Goal: Transaction & Acquisition: Purchase product/service

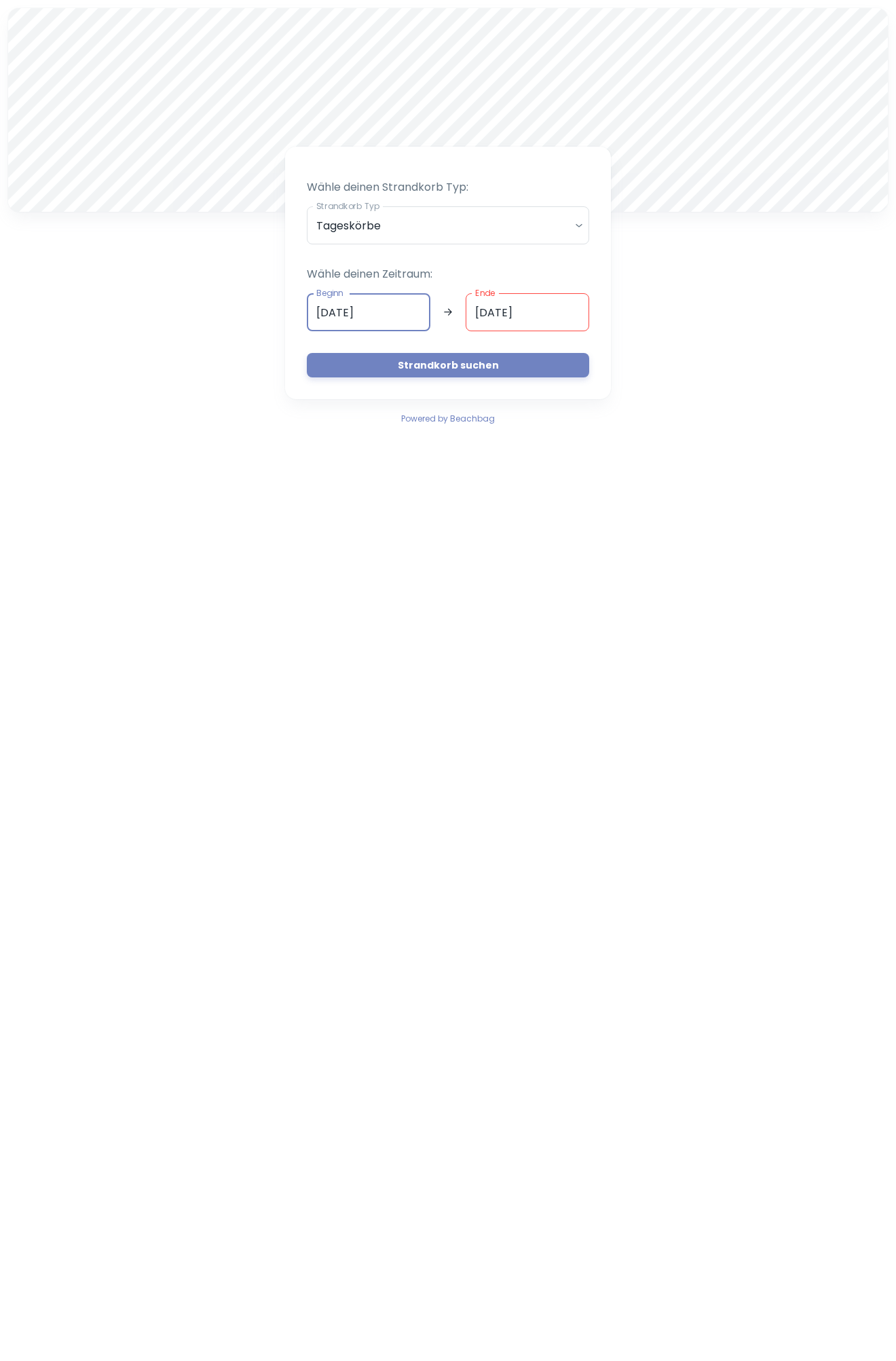
click at [326, 312] on input "[DATE]" at bounding box center [368, 312] width 124 height 38
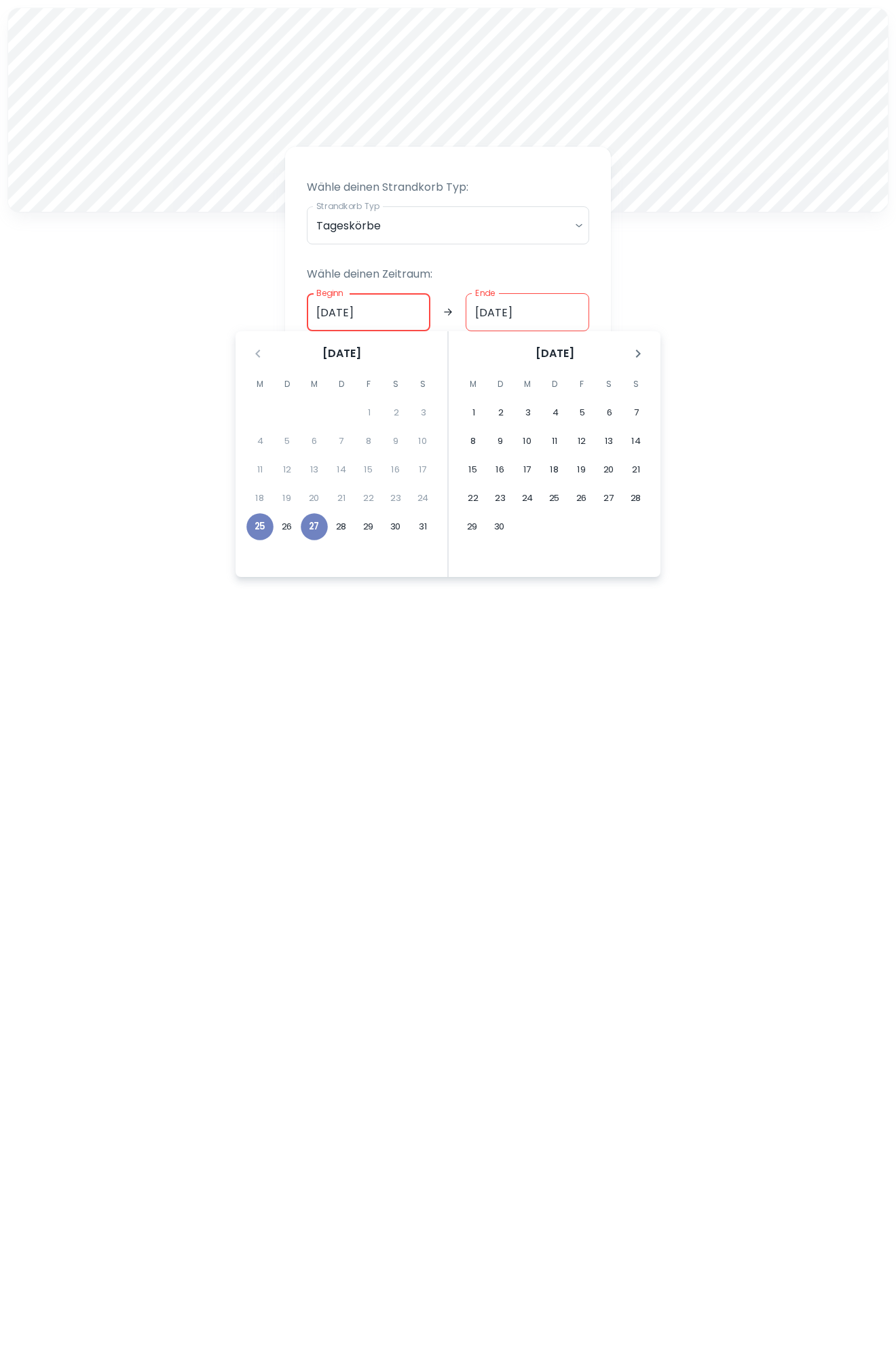
type input "[DATE]"
click at [488, 311] on input "[DATE]" at bounding box center [527, 312] width 124 height 38
type input "[DATE]"
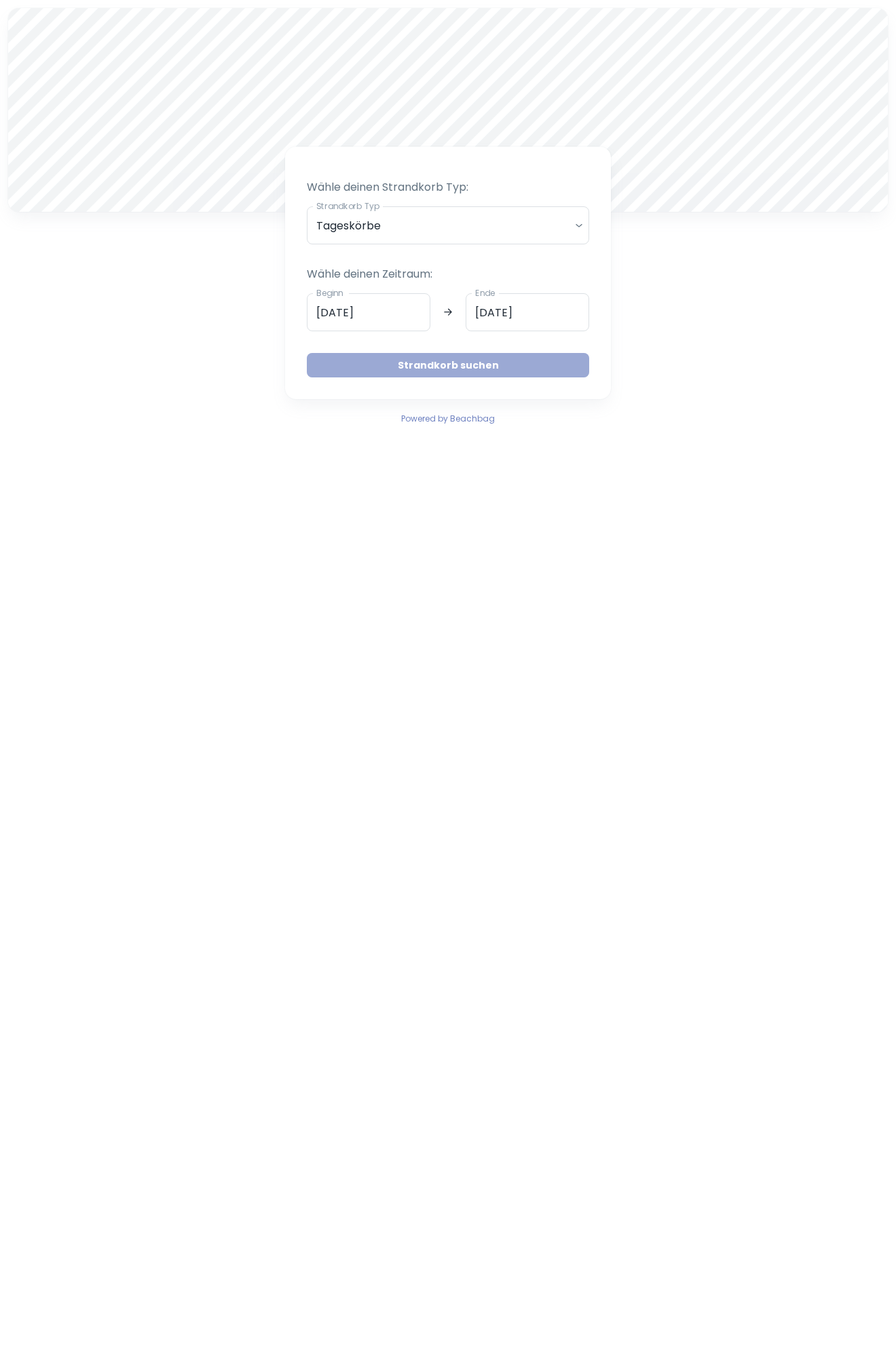
click at [450, 365] on button "Strandkorb suchen" at bounding box center [448, 364] width 283 height 24
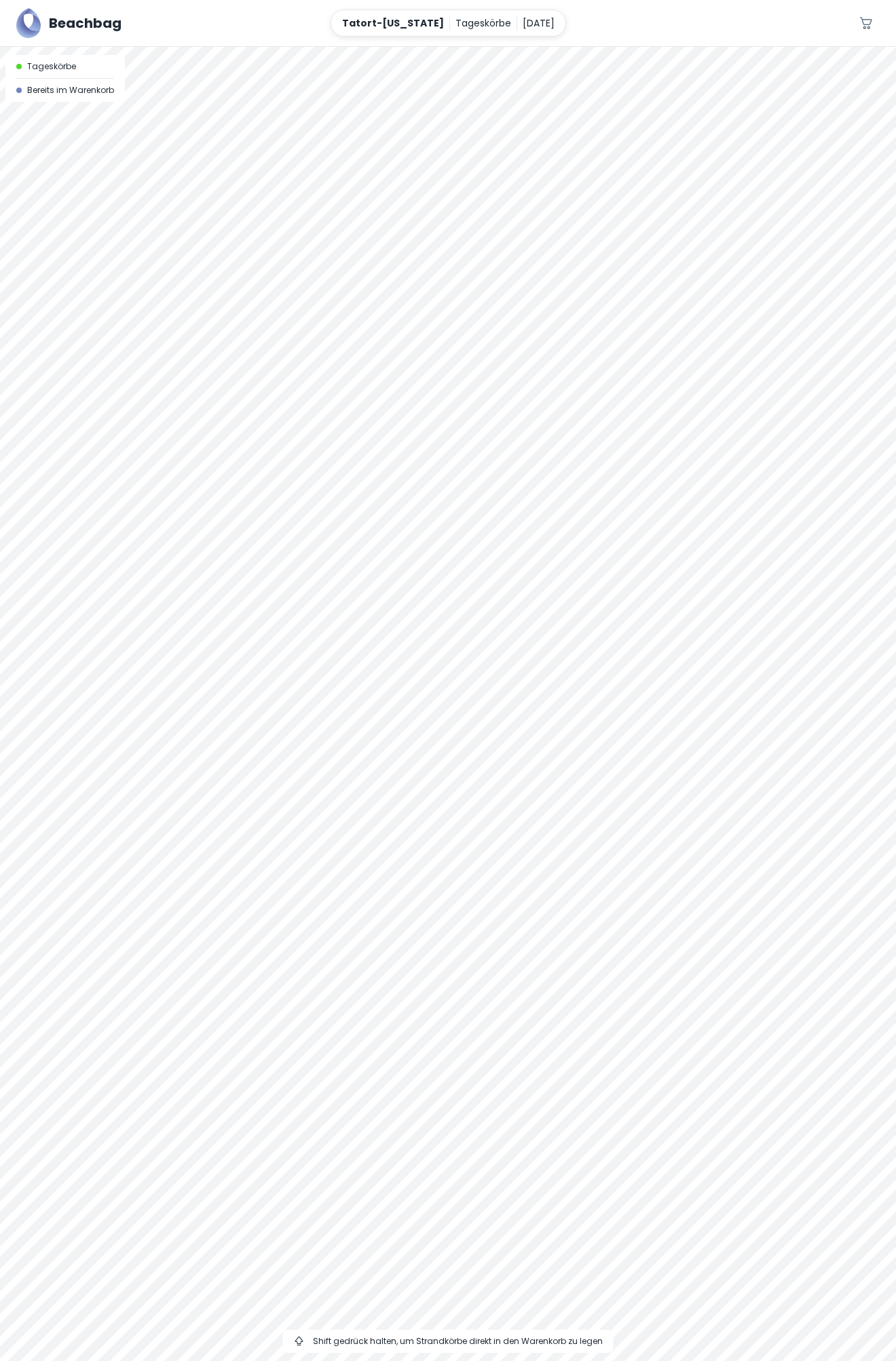
click at [604, 47] on div at bounding box center [448, 47] width 896 height 0
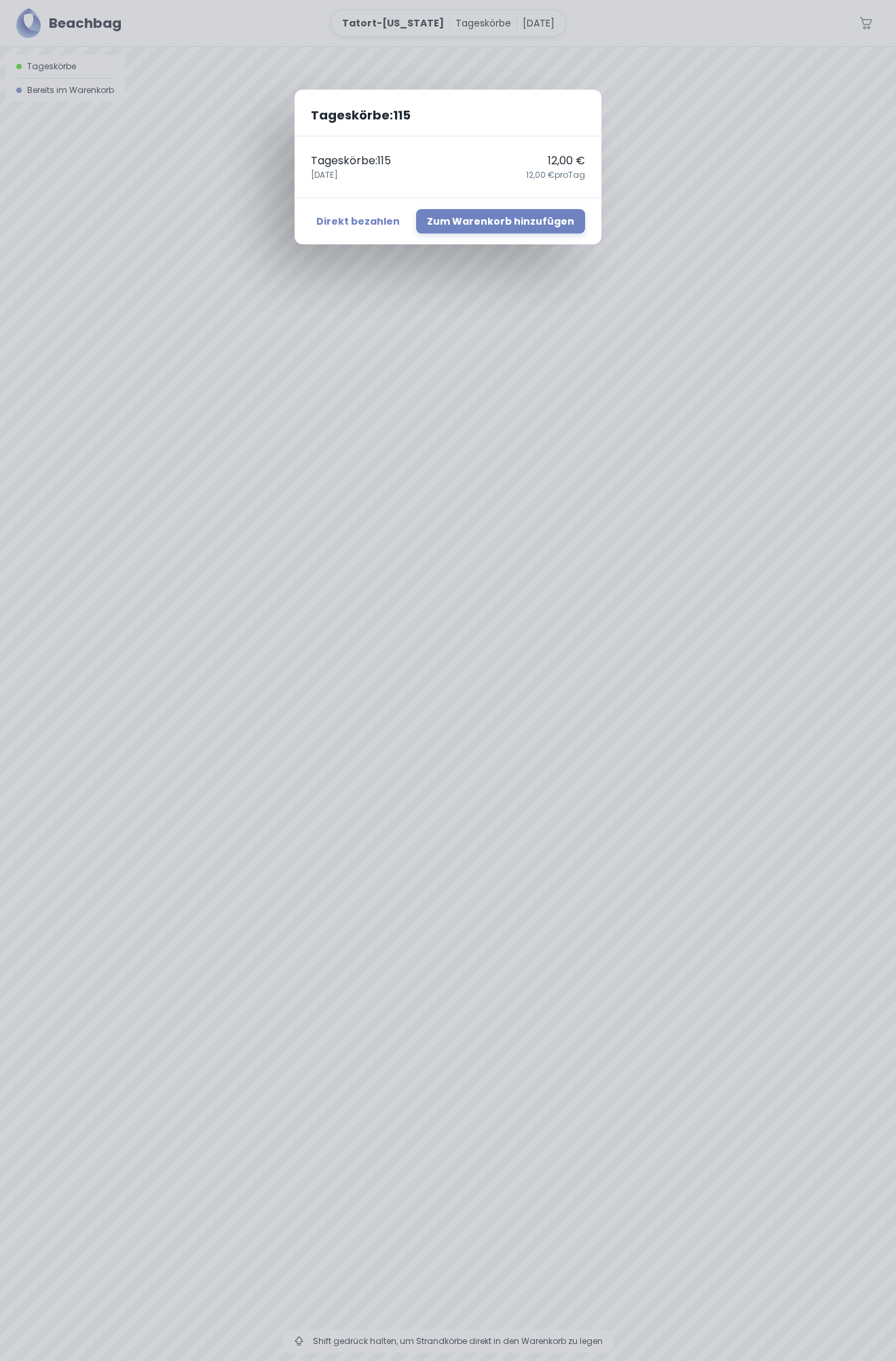
click at [300, 1341] on div "Tageskörbe : 115 Tageskörbe : 115 12,00 € 27. August 12,00 € pro Tag Direkt bez…" at bounding box center [448, 680] width 896 height 1361
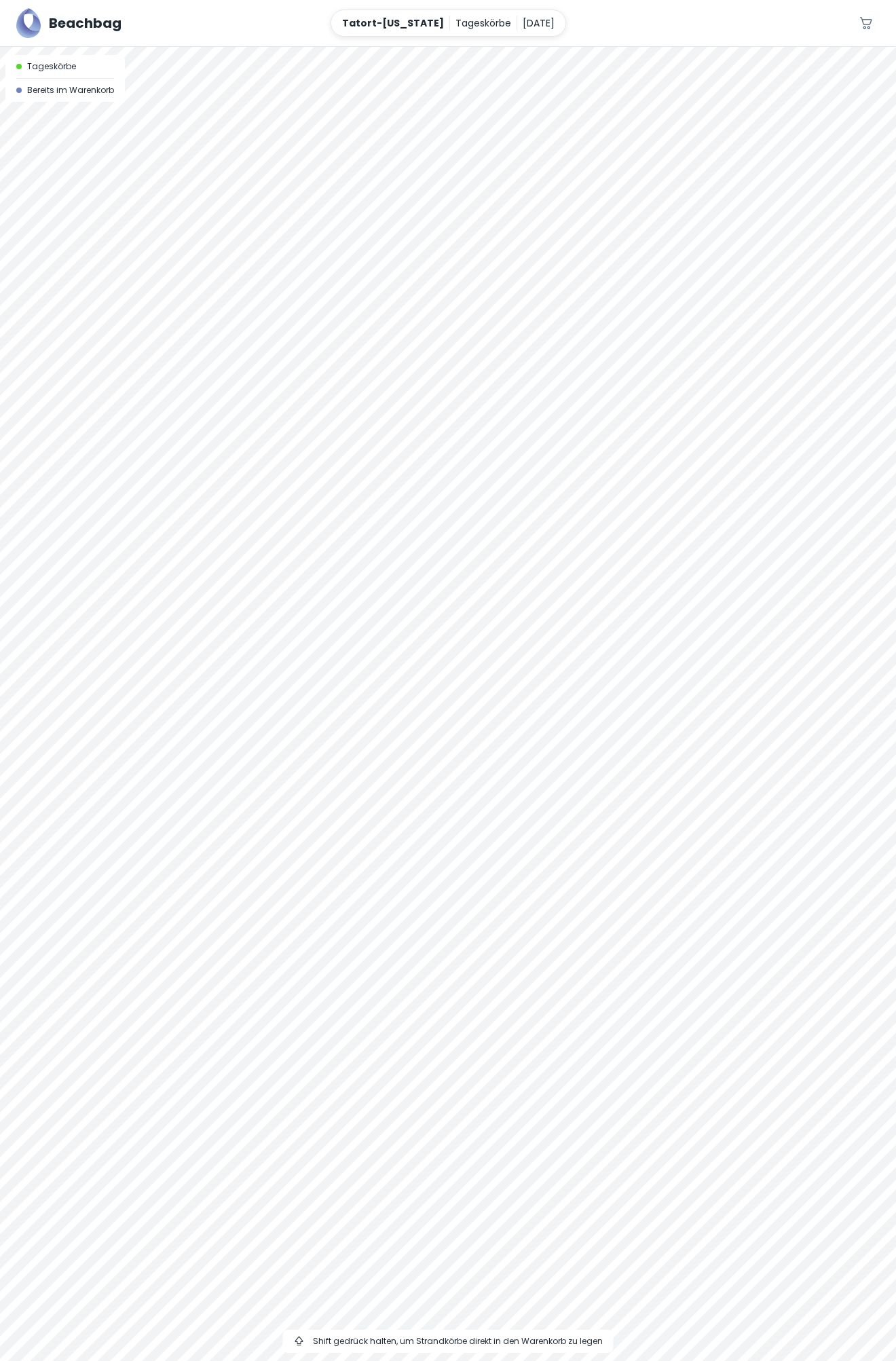
click at [604, 47] on div at bounding box center [448, 47] width 896 height 0
click at [604, 47] on div at bounding box center [448, 47] width 896 height 0
click at [867, 24] on icon "button" at bounding box center [866, 23] width 16 height 16
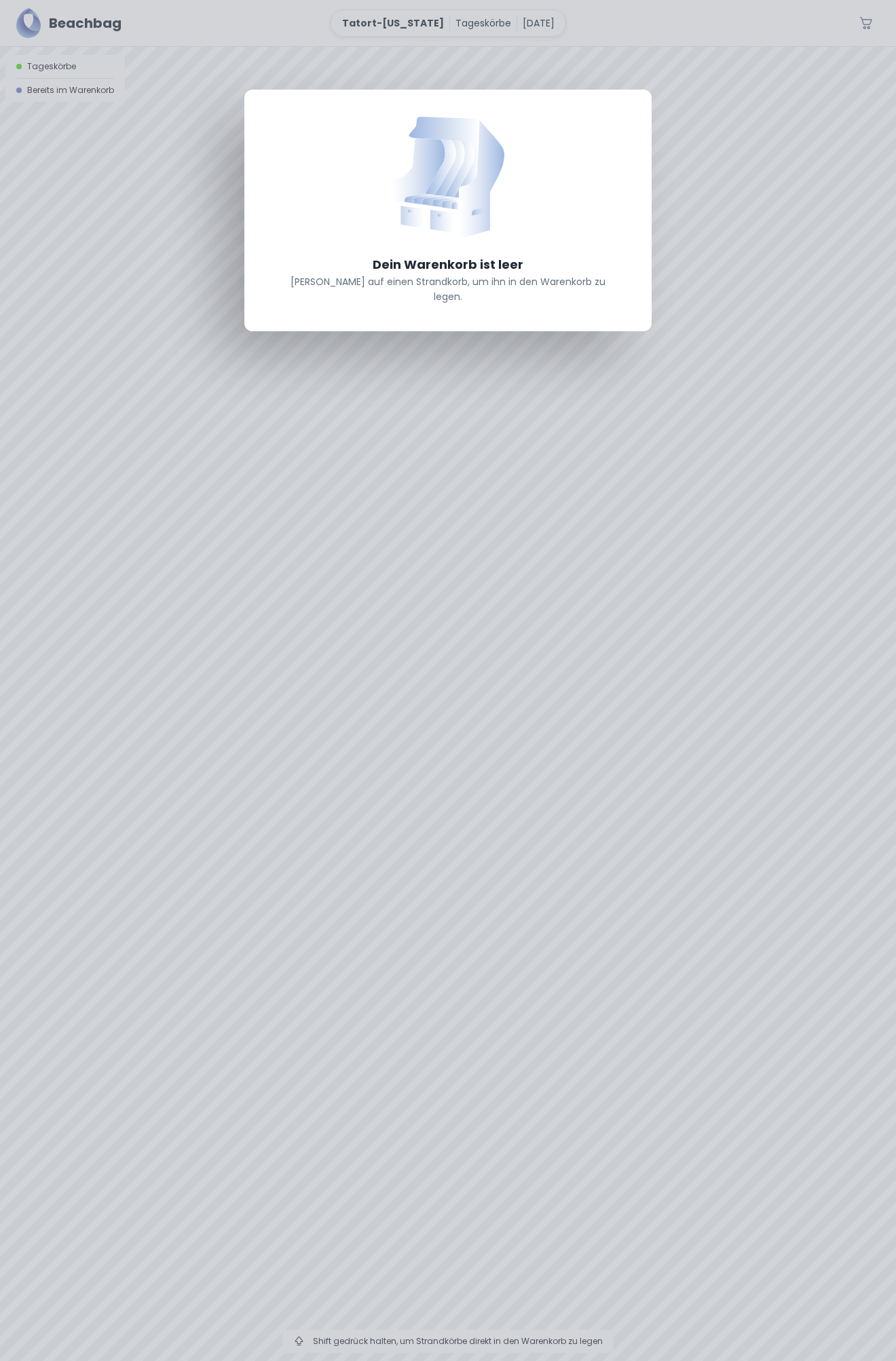
click at [601, 623] on div "Dein Warenkorb ist leer Klicke auf einen Strandkorb, um ihn in den Warenkorb zu…" at bounding box center [448, 680] width 896 height 1361
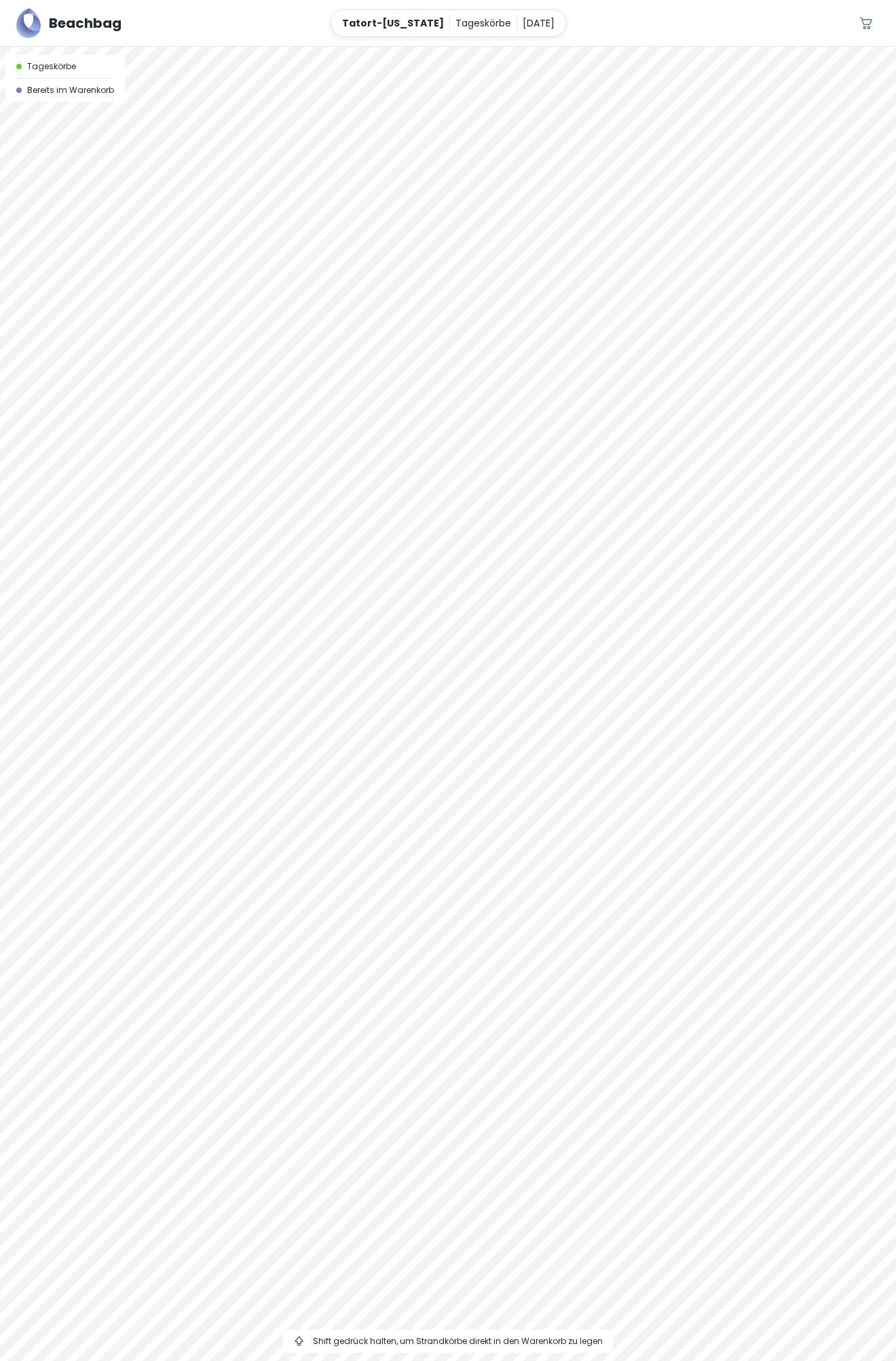
click at [602, 47] on div at bounding box center [448, 47] width 896 height 0
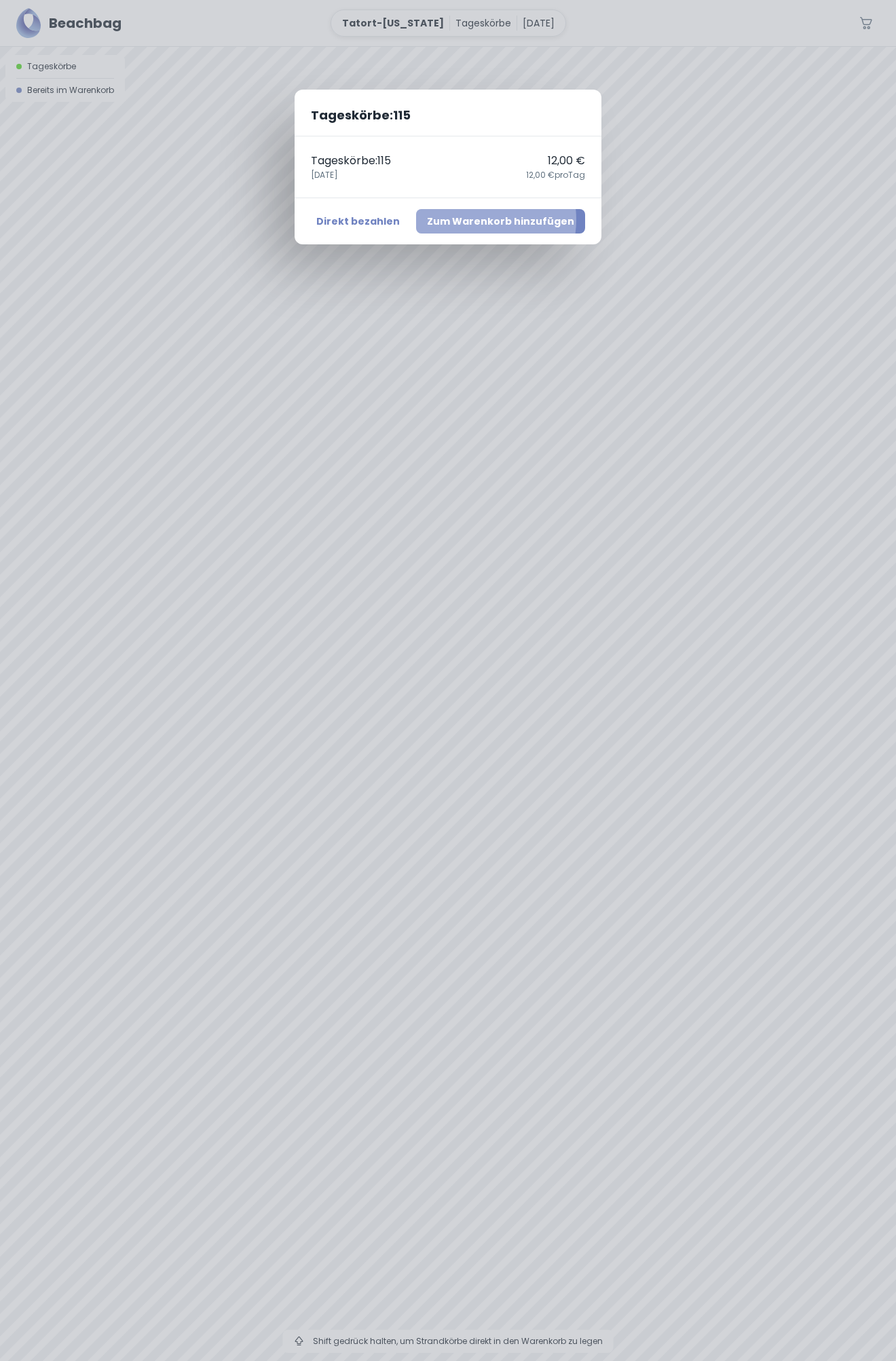
click at [476, 220] on button "Zum Warenkorb hinzufügen" at bounding box center [500, 220] width 169 height 24
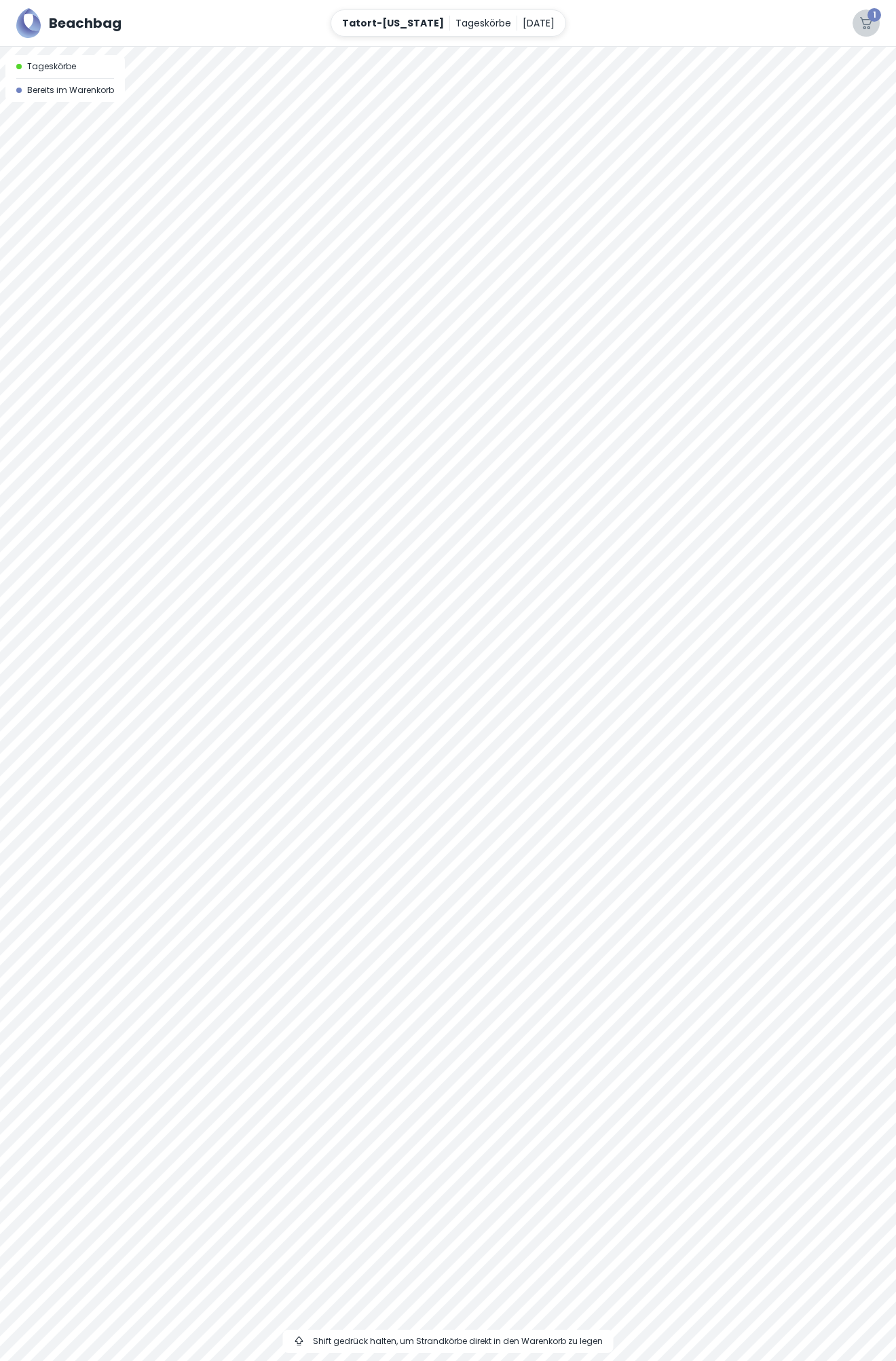
click at [869, 20] on span "1" at bounding box center [874, 14] width 13 height 13
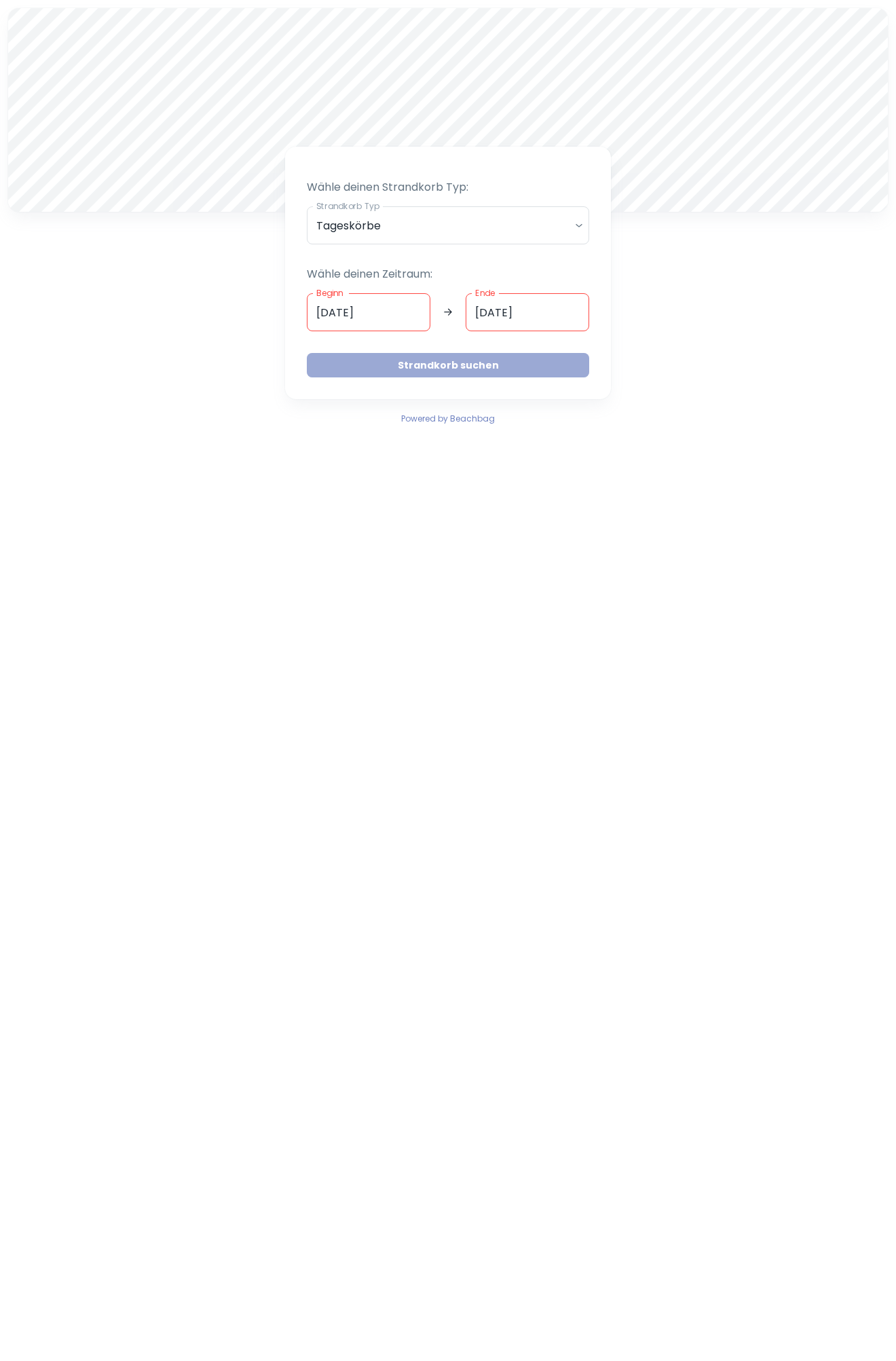
click at [429, 364] on button "Strandkorb suchen" at bounding box center [448, 364] width 283 height 24
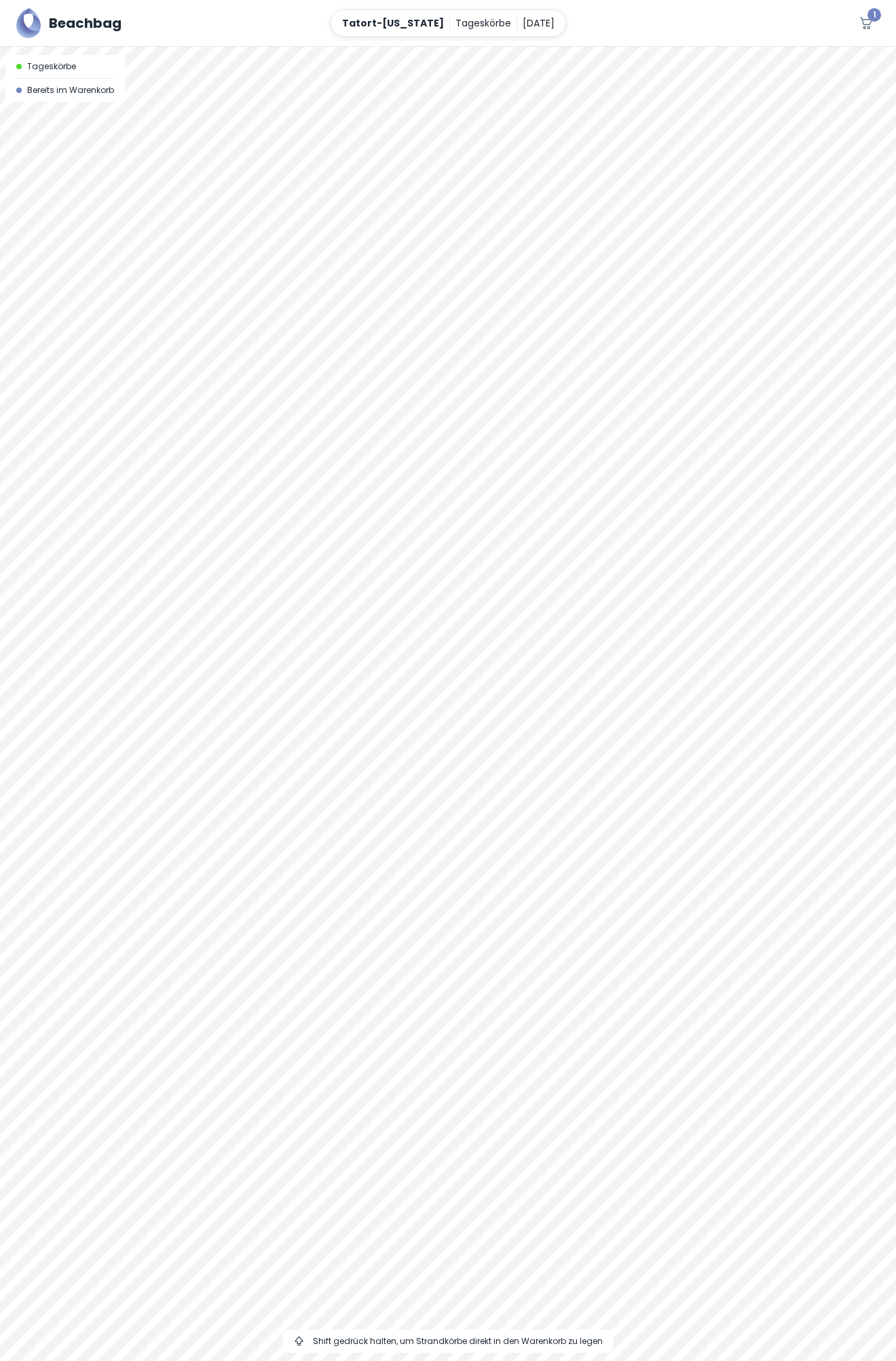
click at [684, 47] on div at bounding box center [448, 47] width 896 height 0
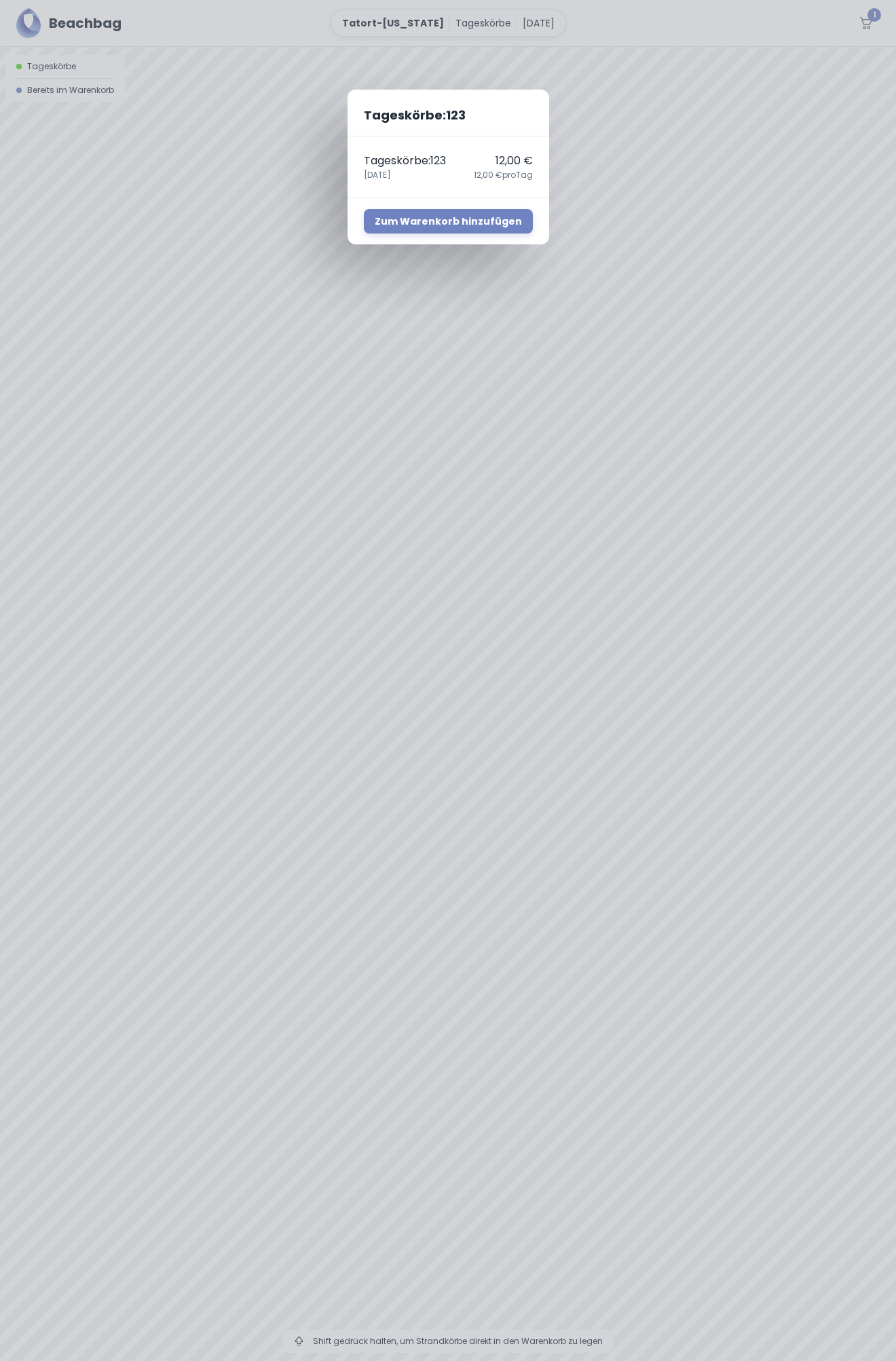
click at [869, 20] on div "Tageskörbe : 123 Tageskörbe : 123 12,00 € 25. August 12,00 € pro Tag Zum Warenk…" at bounding box center [448, 680] width 896 height 1361
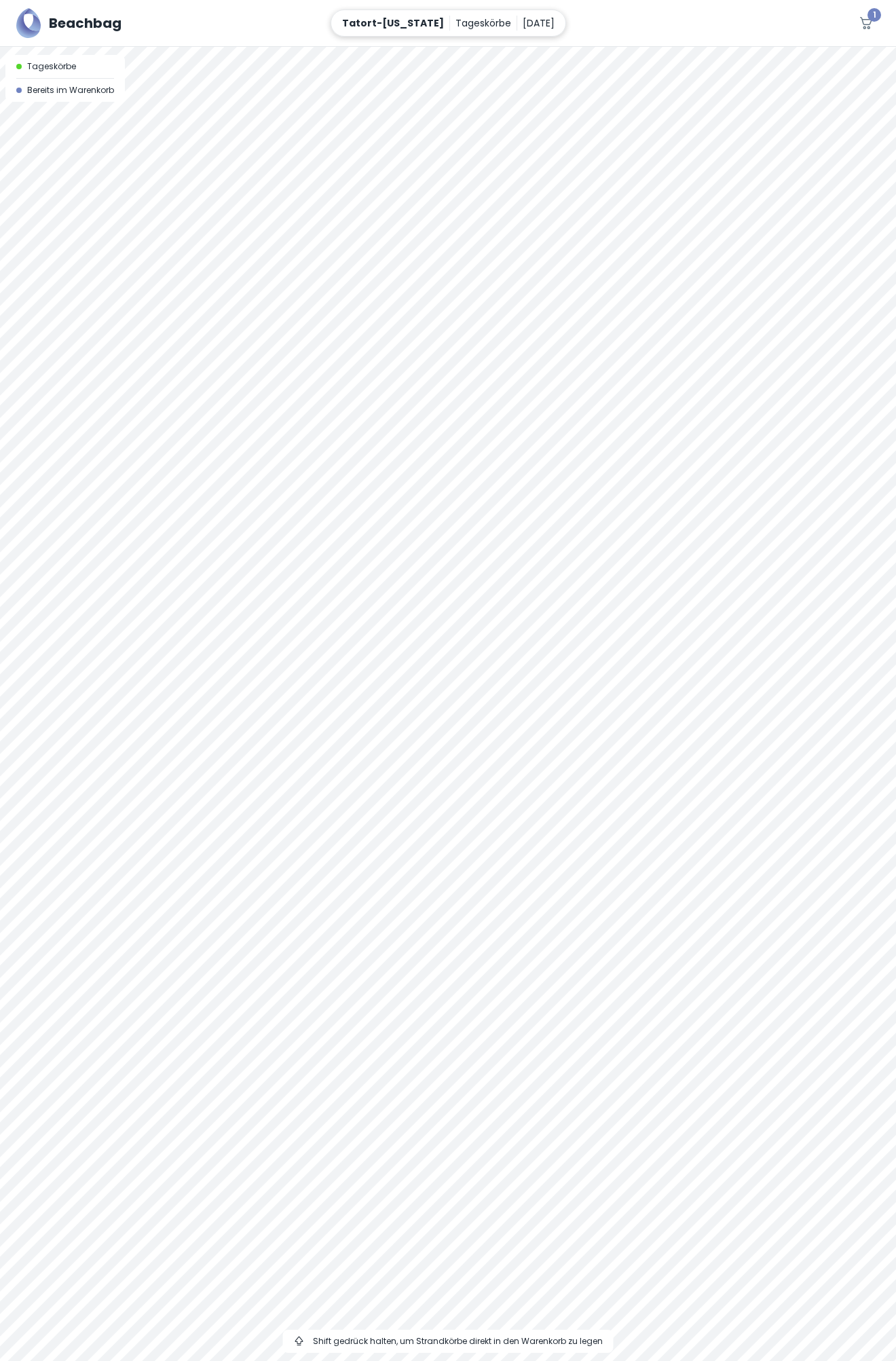
click at [527, 26] on p "25. August" at bounding box center [539, 23] width 32 height 15
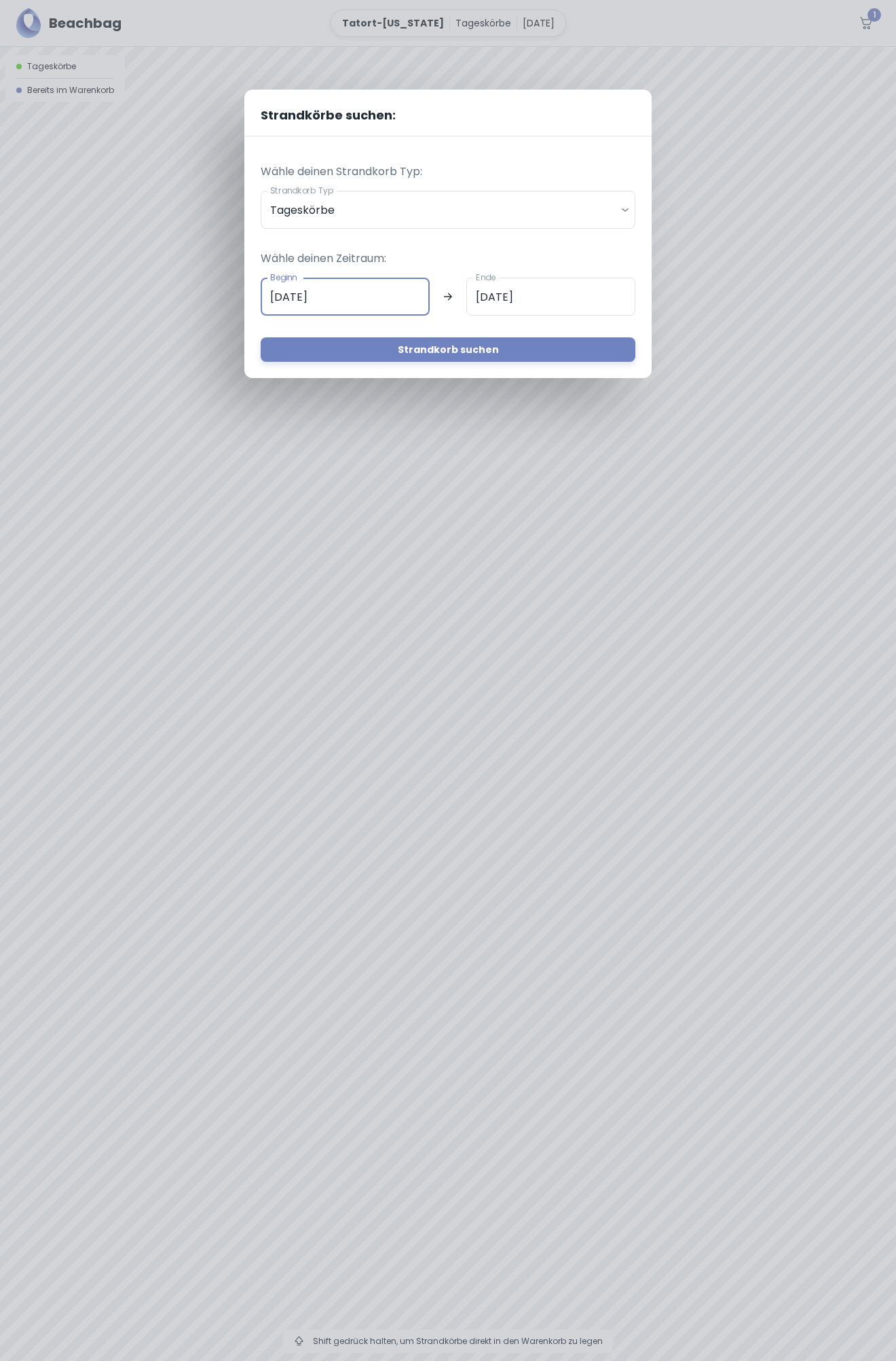
click at [284, 294] on input "[DATE]" at bounding box center [345, 296] width 169 height 38
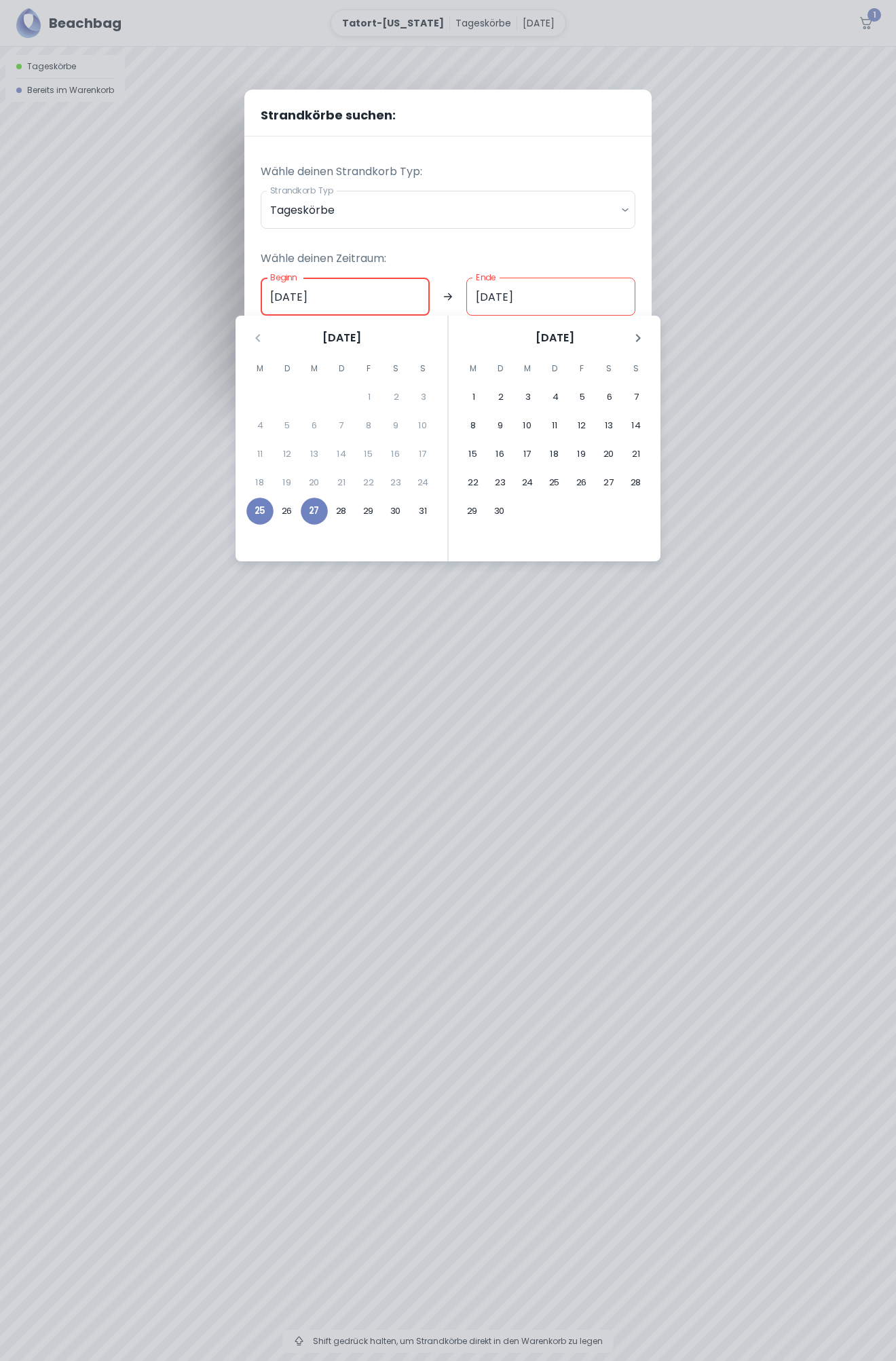
type input "[DATE]"
drag, startPoint x: 486, startPoint y: 293, endPoint x: 558, endPoint y: 306, distance: 73.2
click at [492, 295] on input "[DATE]" at bounding box center [551, 296] width 169 height 38
click at [315, 509] on button "27" at bounding box center [314, 511] width 28 height 28
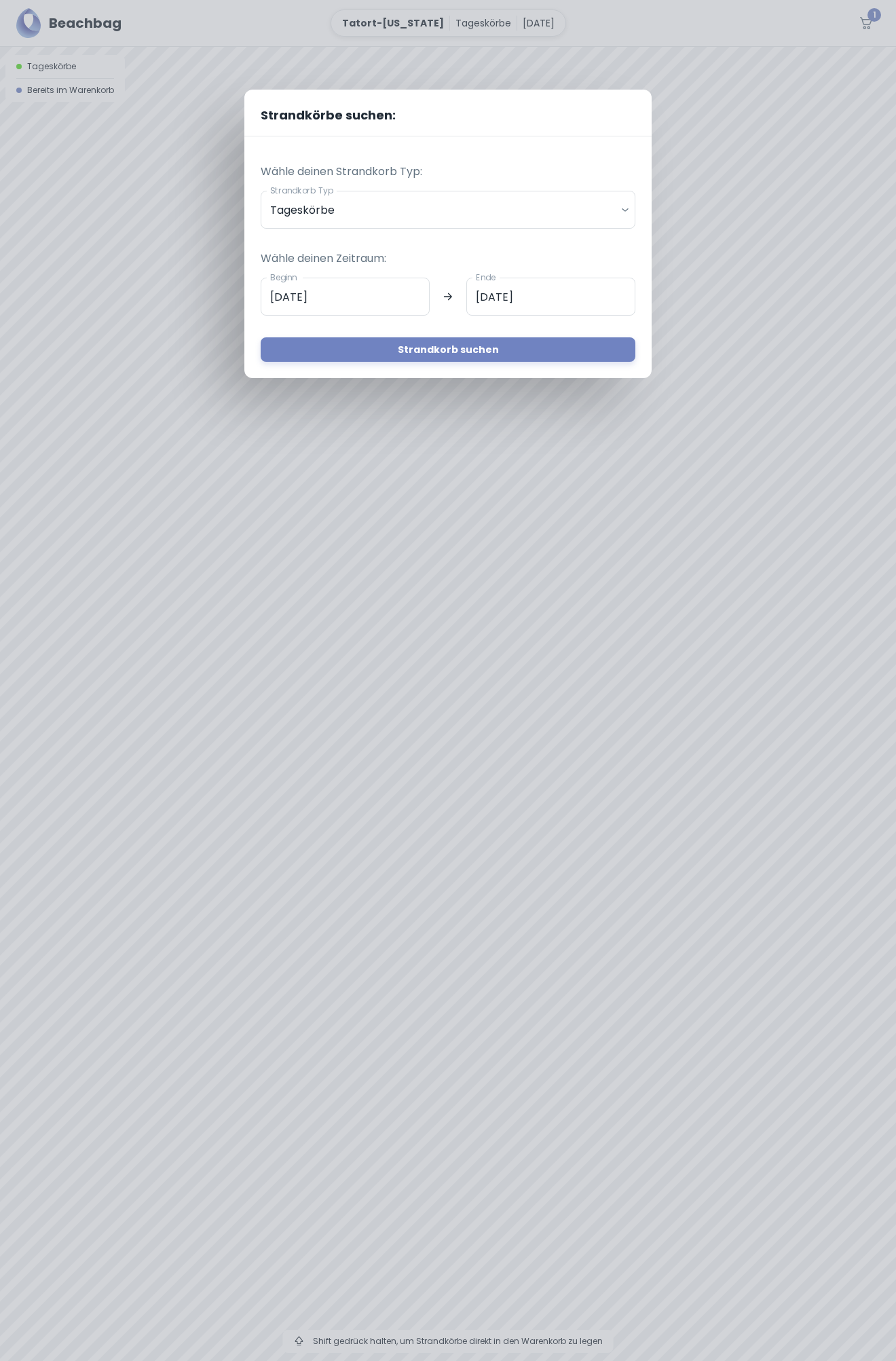
type input "[DATE]"
click at [444, 348] on button "Strandkorb suchen" at bounding box center [448, 349] width 375 height 24
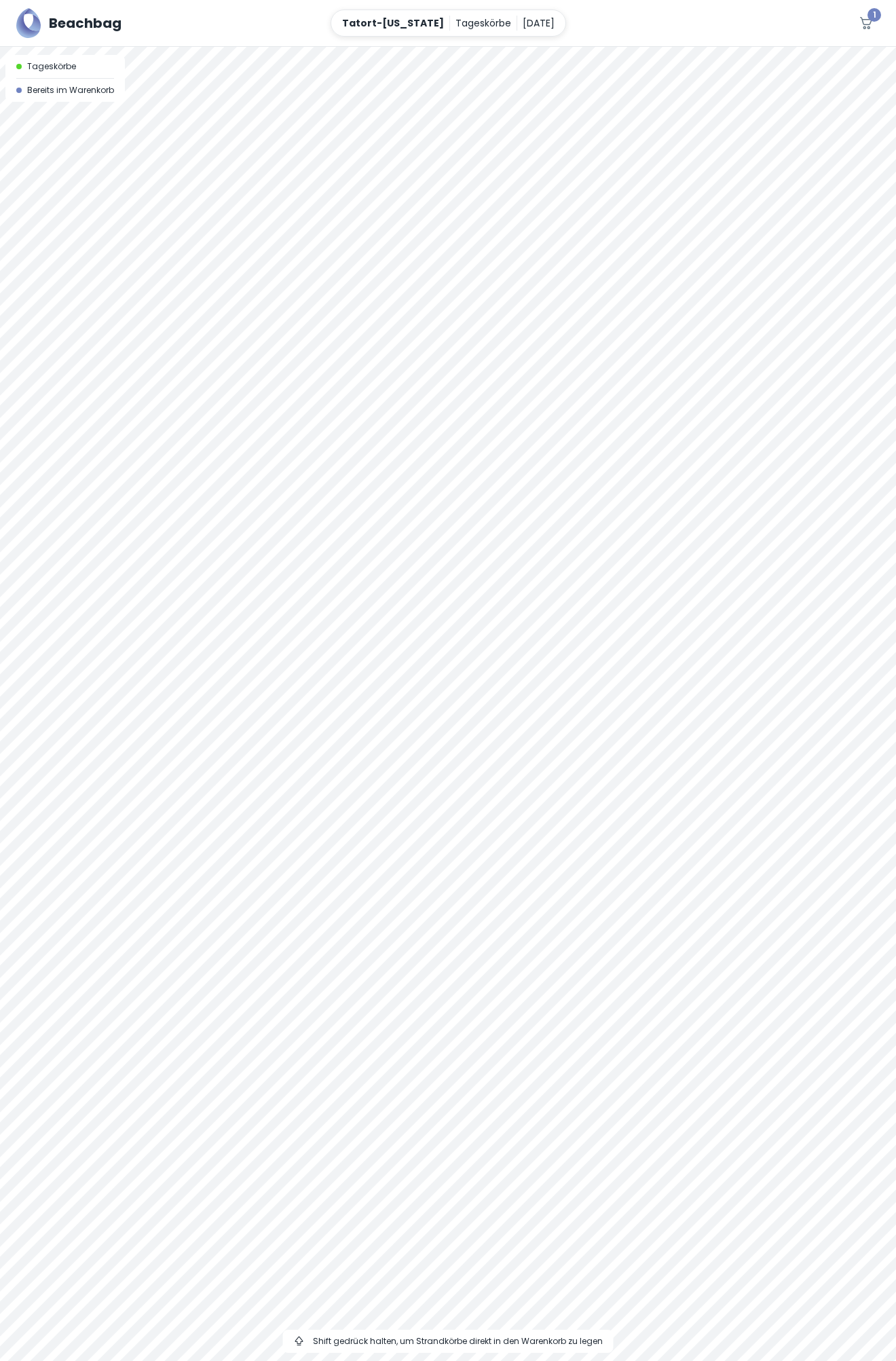
click at [604, 47] on div at bounding box center [448, 47] width 896 height 0
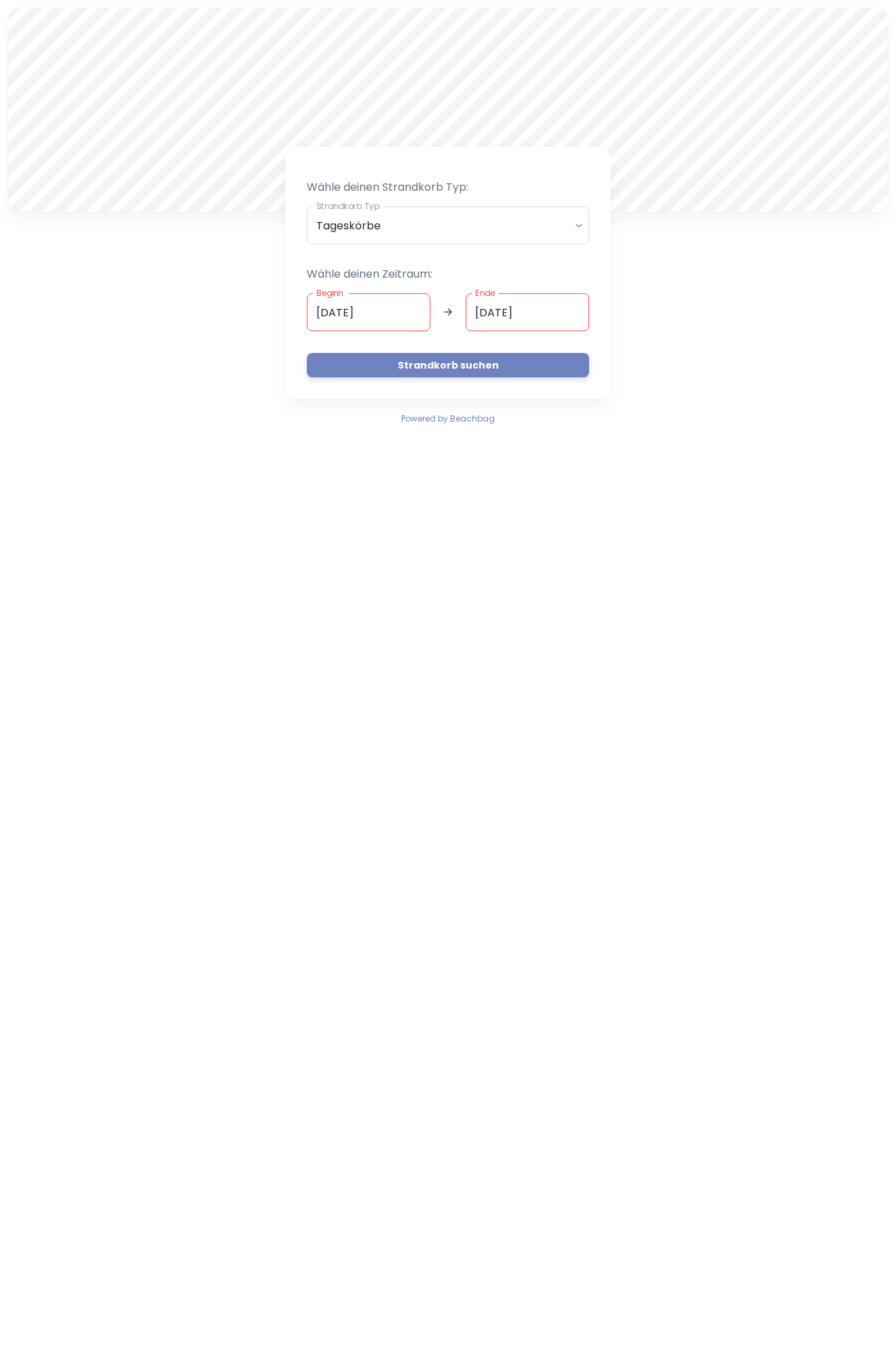
click at [391, 306] on input "[DATE]" at bounding box center [368, 312] width 124 height 38
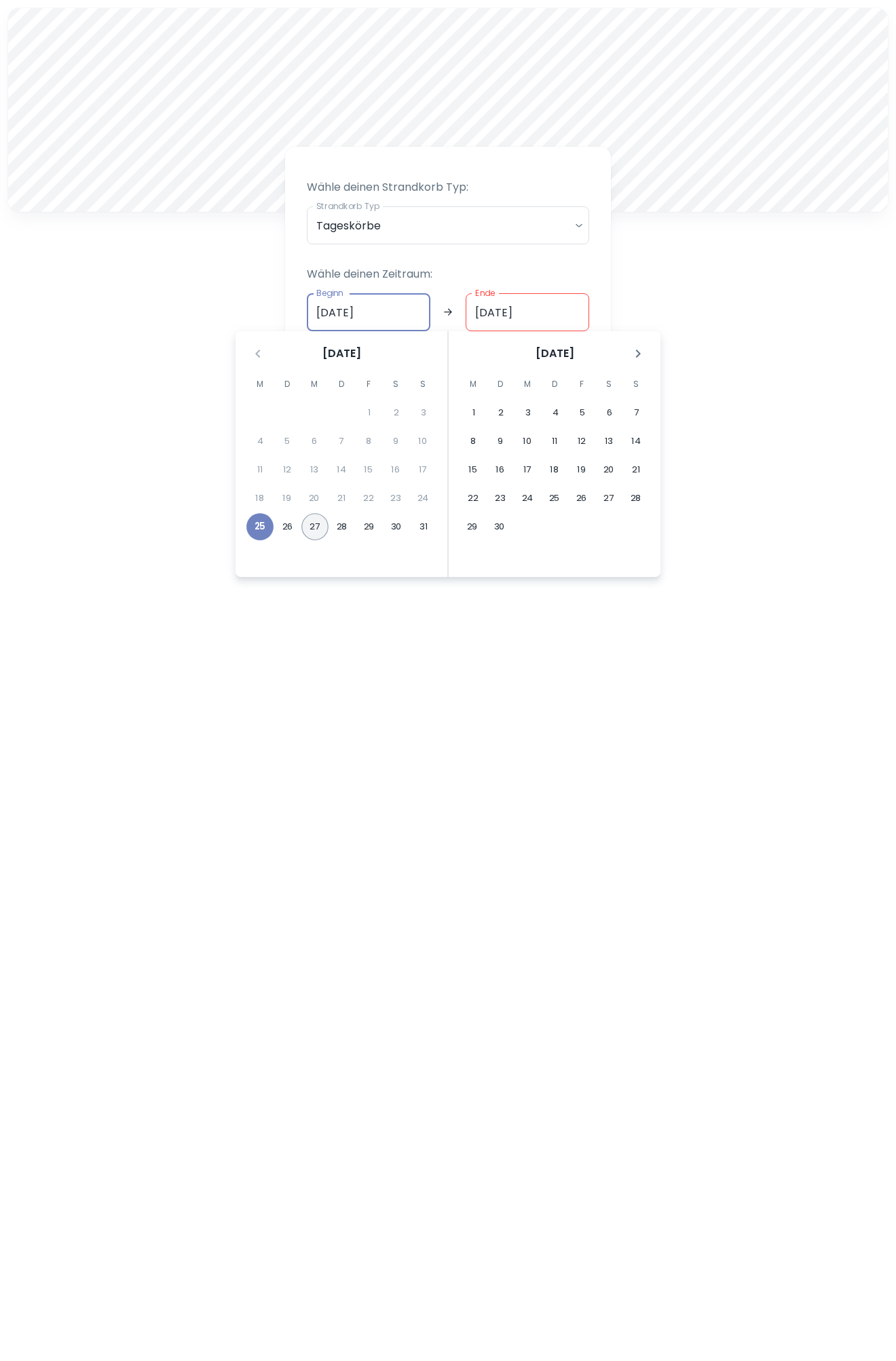
click at [316, 524] on button "27" at bounding box center [315, 526] width 28 height 28
type input "[DATE]"
click at [314, 522] on button "27" at bounding box center [314, 526] width 28 height 28
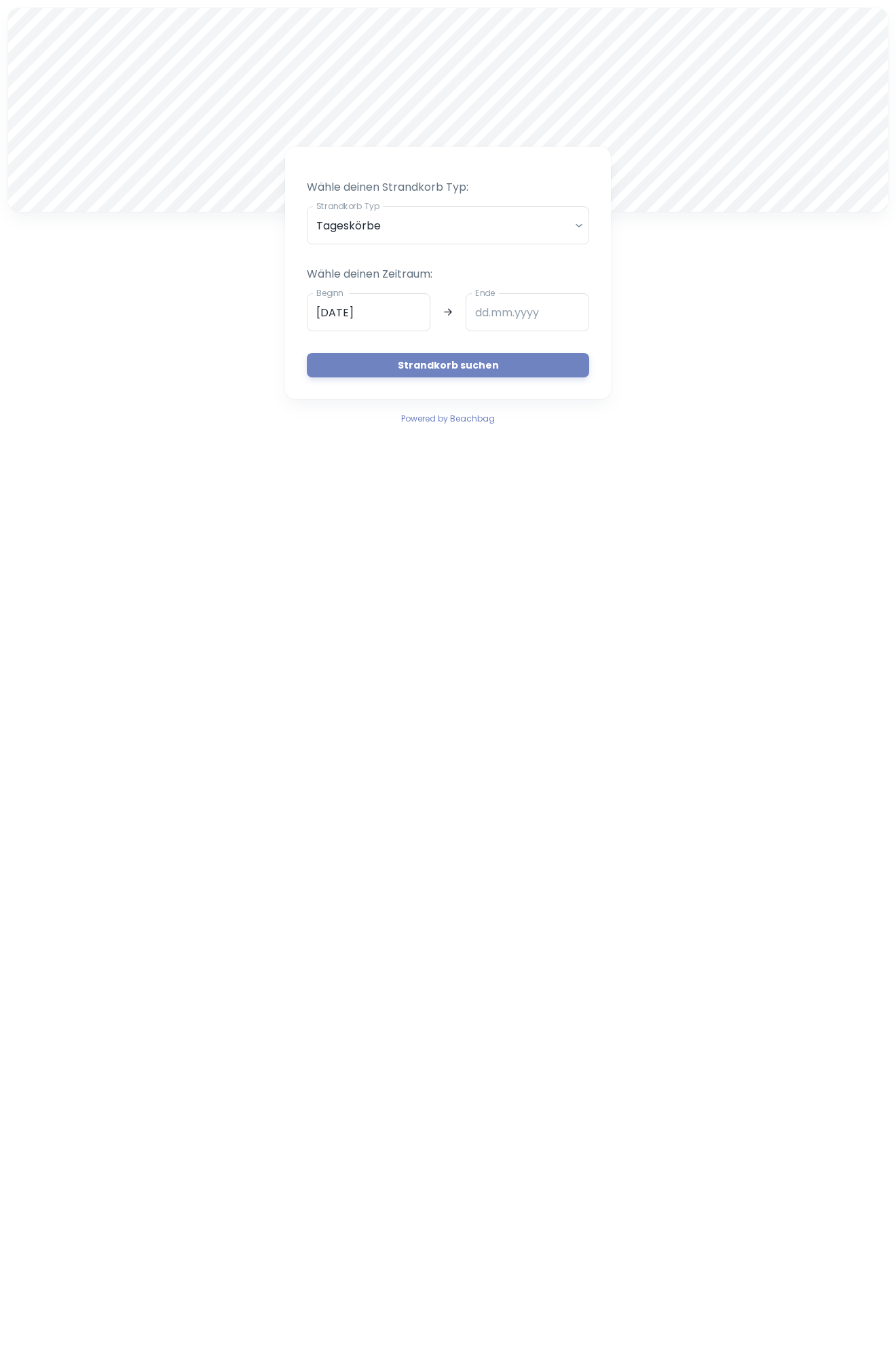
type input "[DATE]"
click at [447, 364] on button "Strandkorb suchen" at bounding box center [448, 364] width 283 height 24
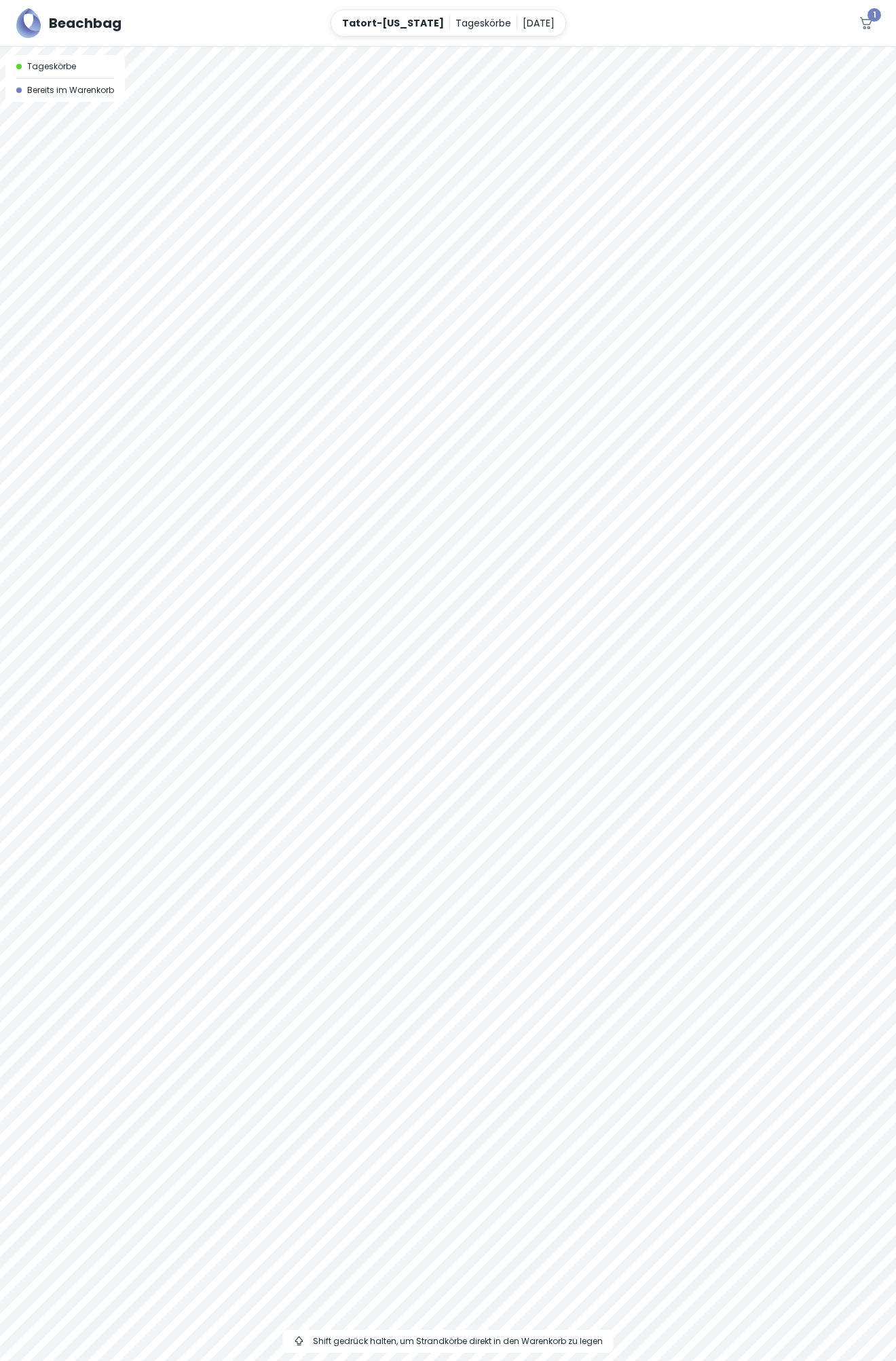
click at [605, 47] on div at bounding box center [448, 47] width 896 height 0
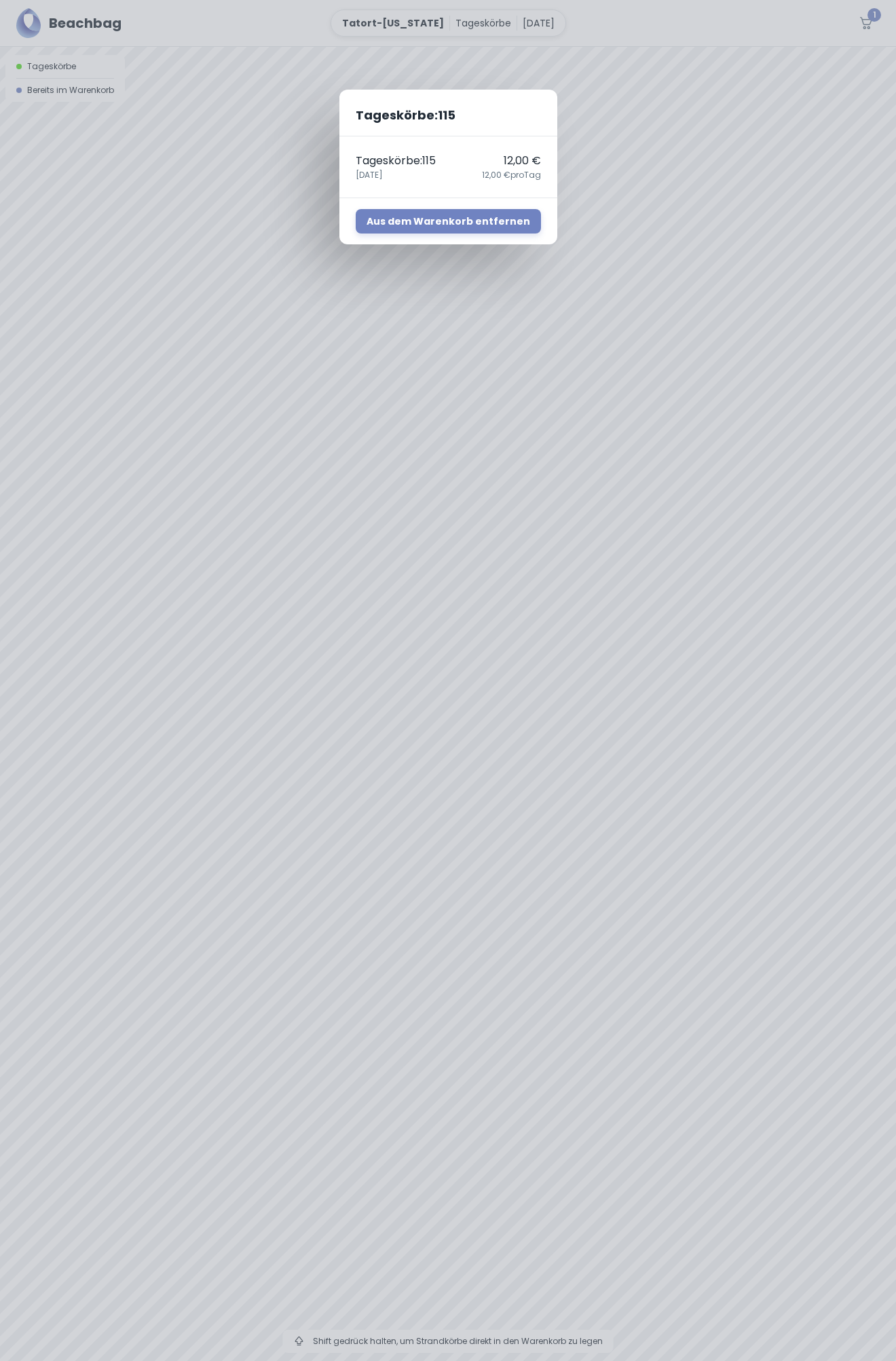
click at [465, 25] on div "Tageskörbe : 115 Tageskörbe : 115 12,00 € [DATE],00 € pro Tag Aus dem Warenkorb…" at bounding box center [448, 680] width 896 height 1361
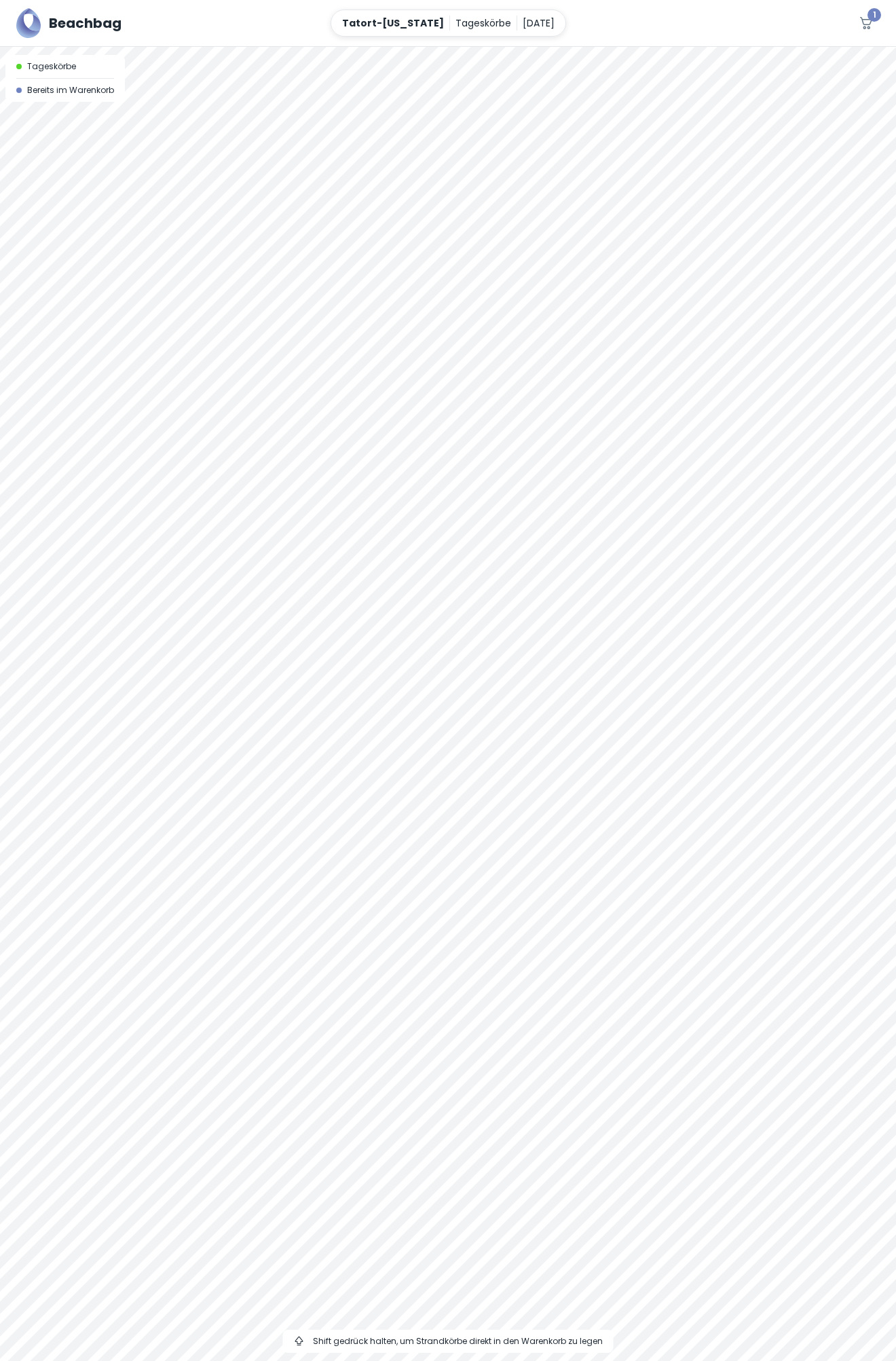
click at [465, 25] on p "Tageskörbe" at bounding box center [483, 23] width 56 height 15
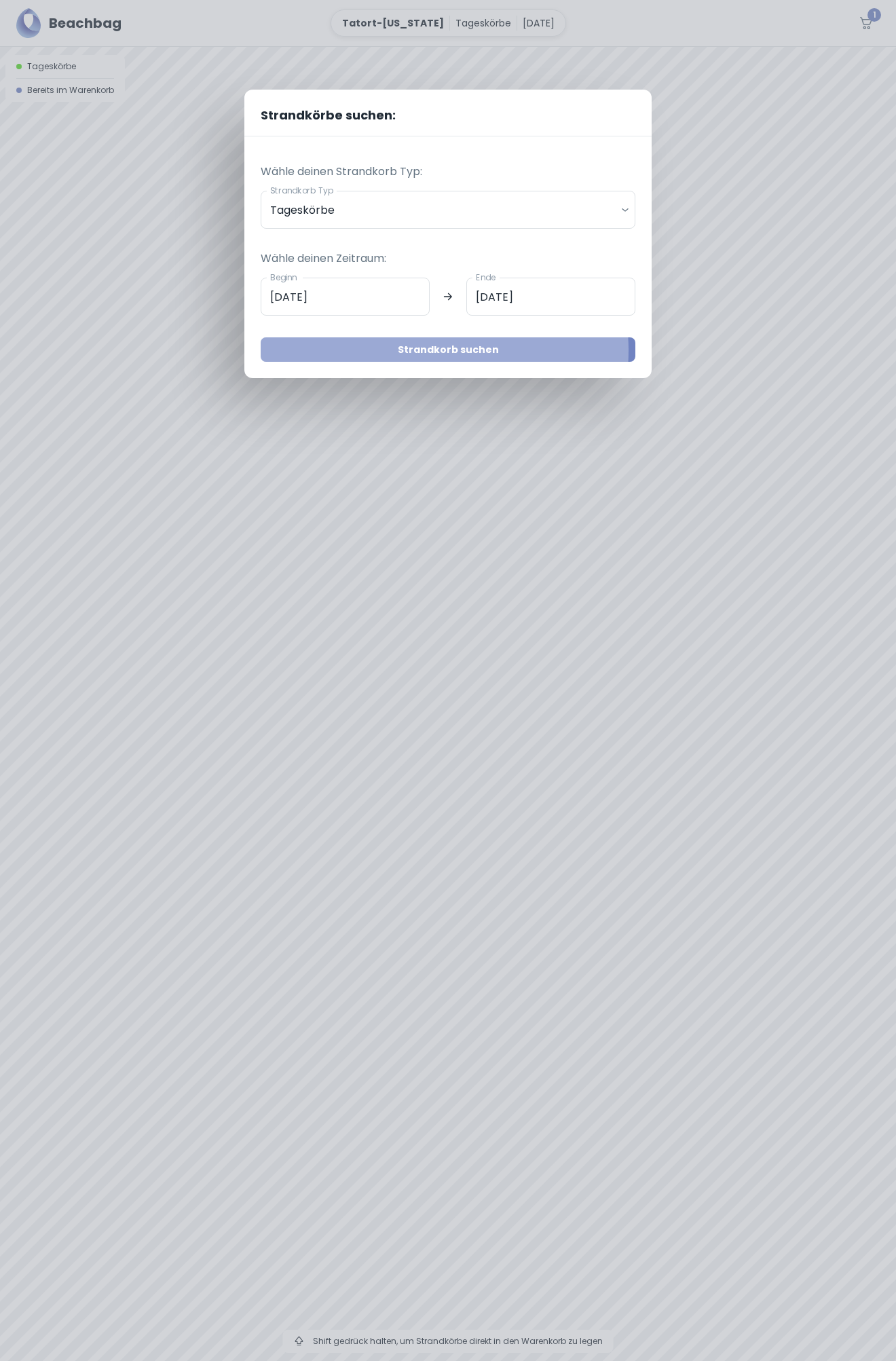
click at [428, 350] on button "Strandkorb suchen" at bounding box center [448, 349] width 375 height 24
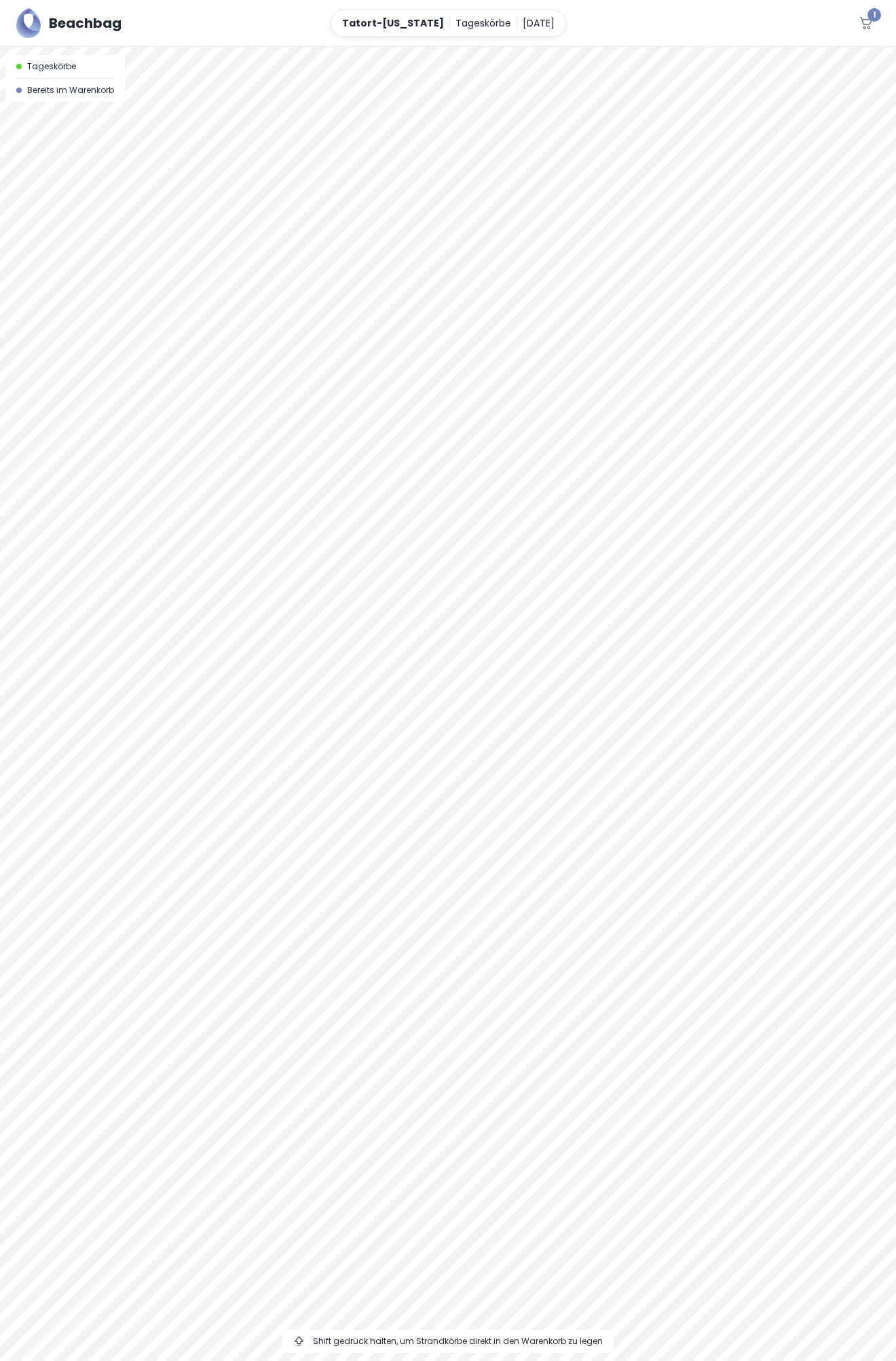
click at [300, 1341] on icon at bounding box center [300, 1341] width 11 height 11
click at [869, 25] on icon "button" at bounding box center [867, 23] width 12 height 12
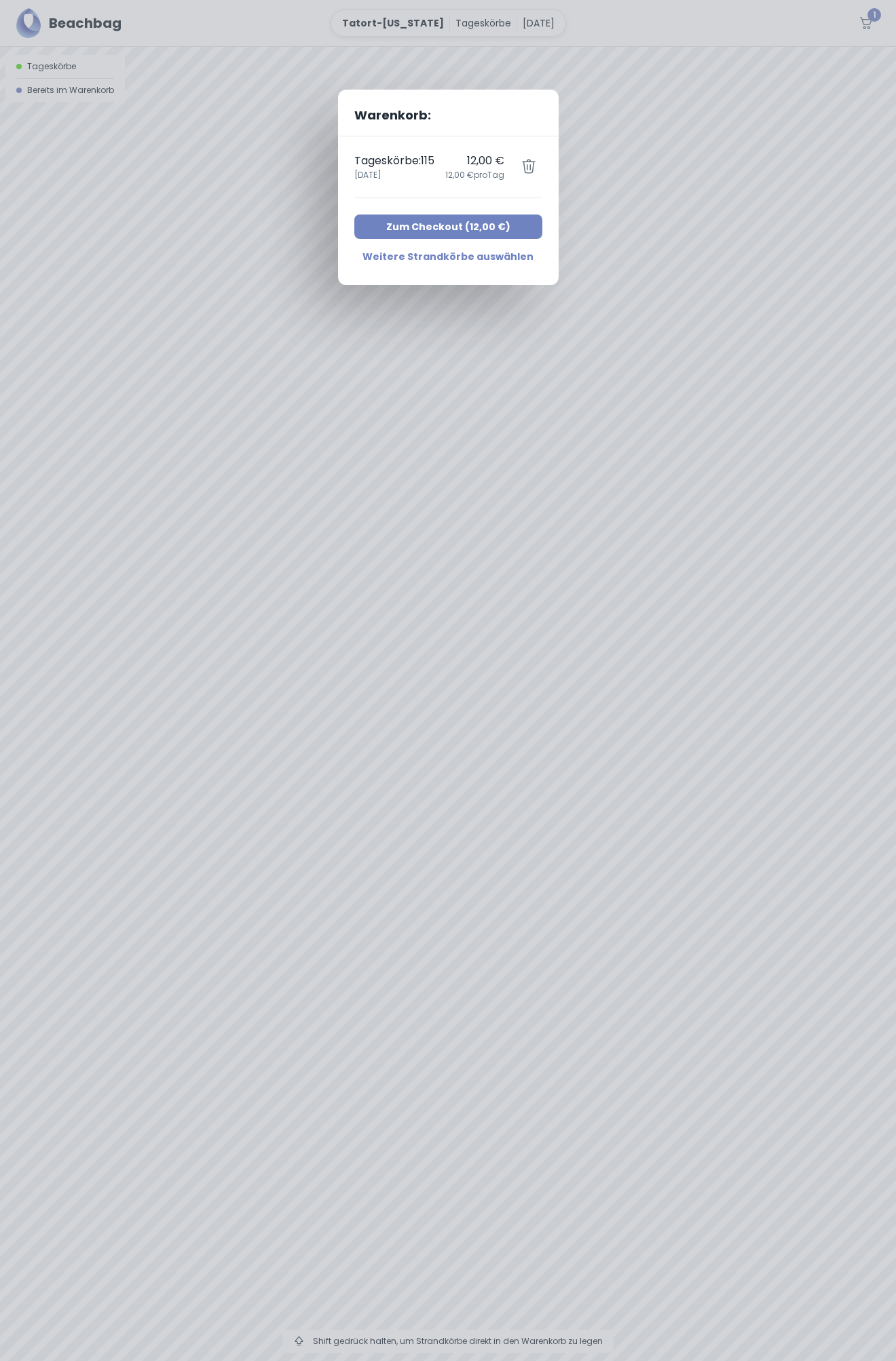
click at [436, 231] on button "Zum Checkout ( 12,00 € )" at bounding box center [449, 226] width 188 height 24
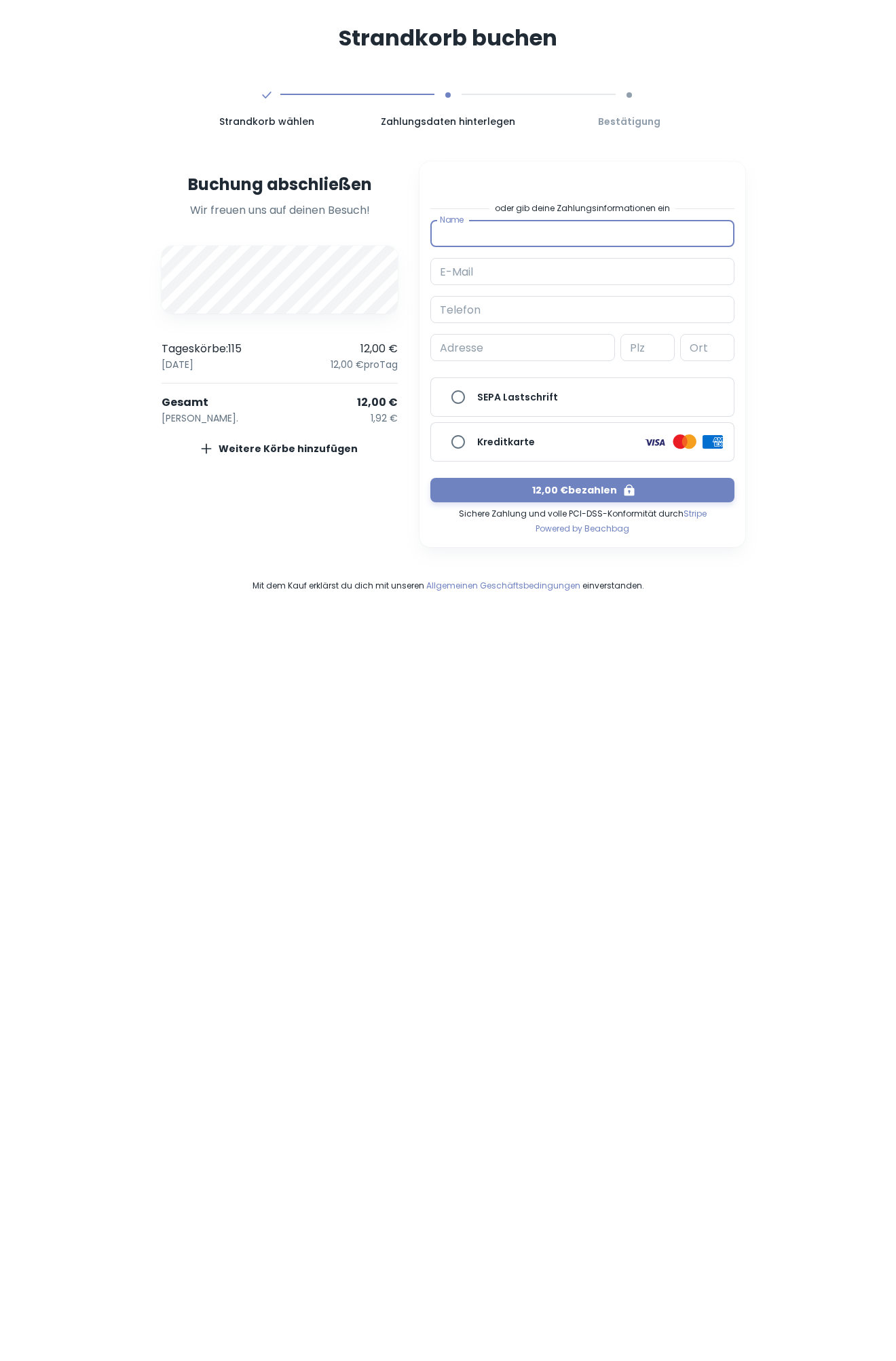
click at [492, 234] on input "Name" at bounding box center [582, 233] width 304 height 28
type input "Langhost-[PERSON_NAME]"
type input "d"
click at [480, 271] on input "E-Mail" at bounding box center [582, 271] width 304 height 28
type input "[EMAIL_ADDRESS][DOMAIN_NAME]"
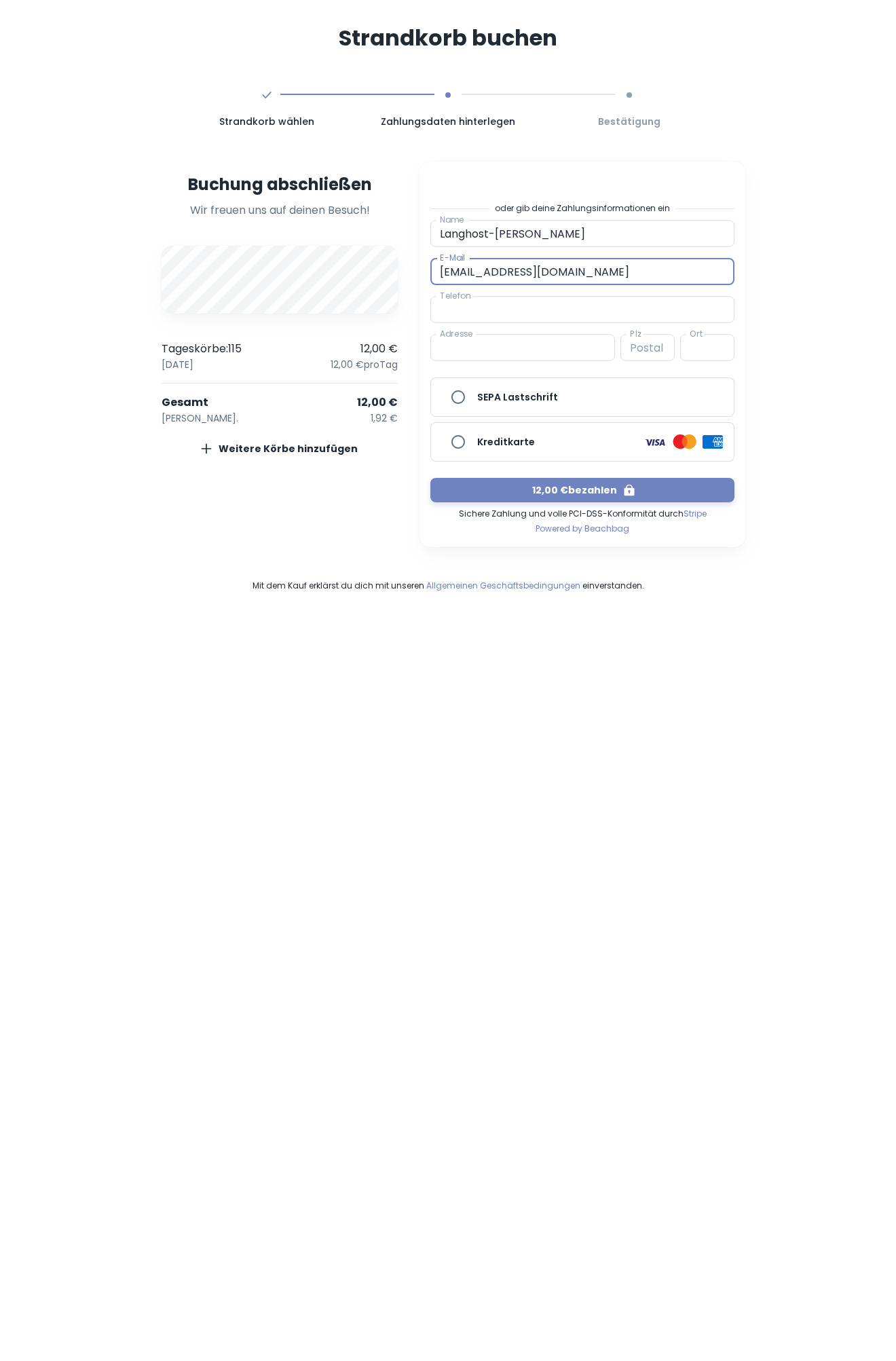
type input "01716313039"
type input "Horsenkrog 7"
type input "24235"
type input "Lutterbek"
click at [458, 439] on input "Kreditkarte" at bounding box center [458, 442] width 28 height 28
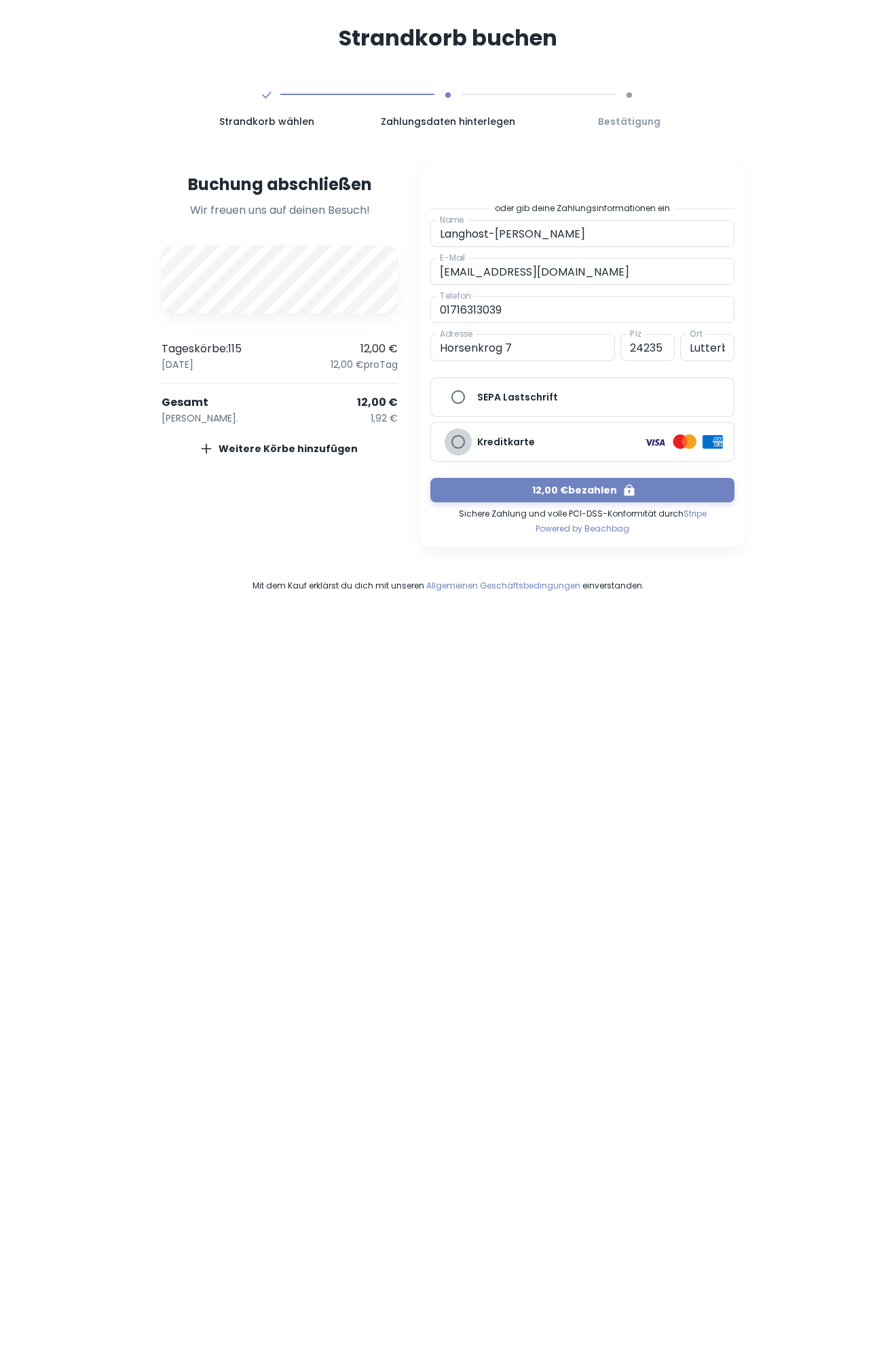
radio input "true"
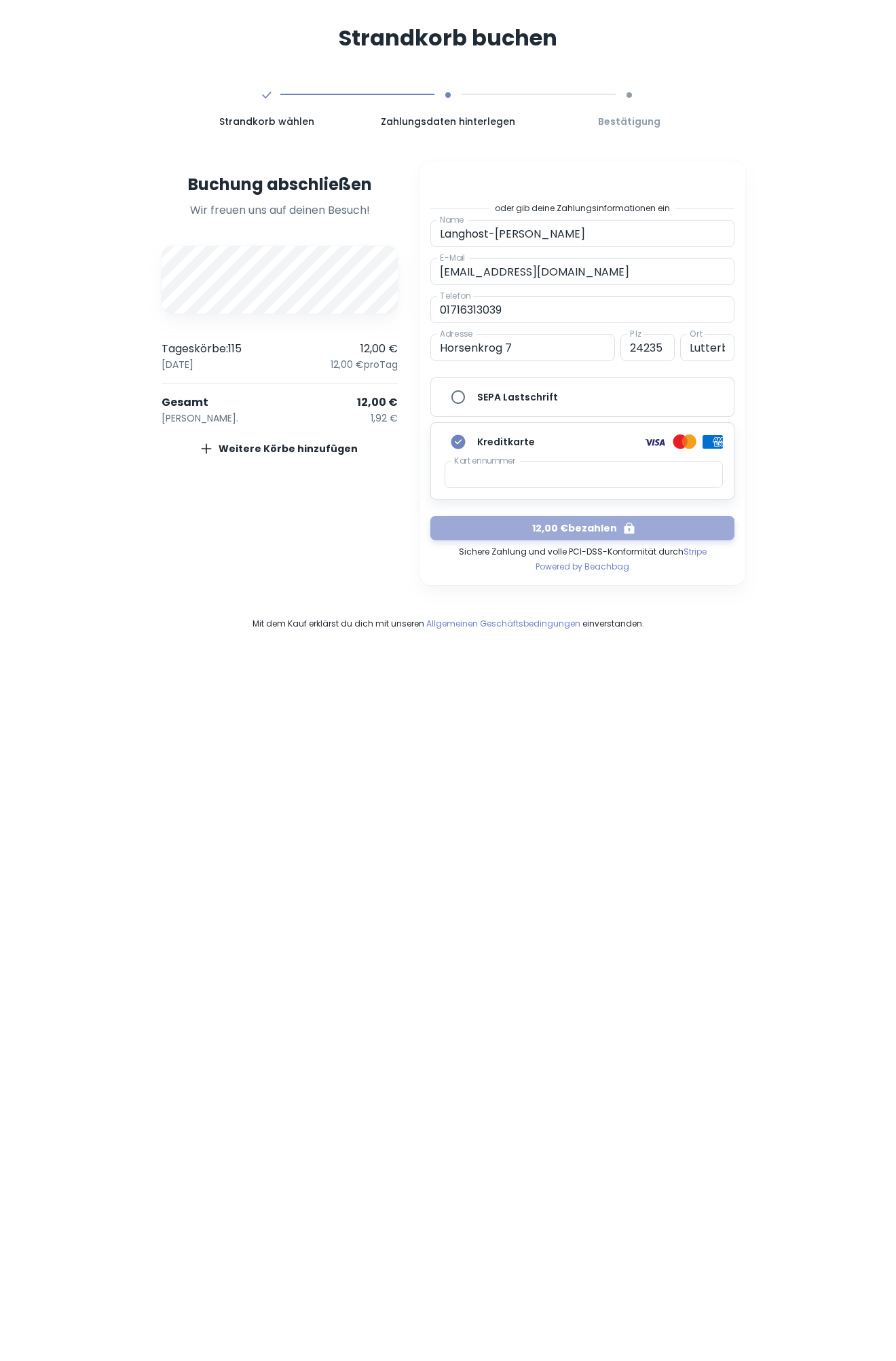
click at [573, 533] on button "12,00 € bezahlen" at bounding box center [582, 527] width 304 height 24
